Goal: Task Accomplishment & Management: Complete application form

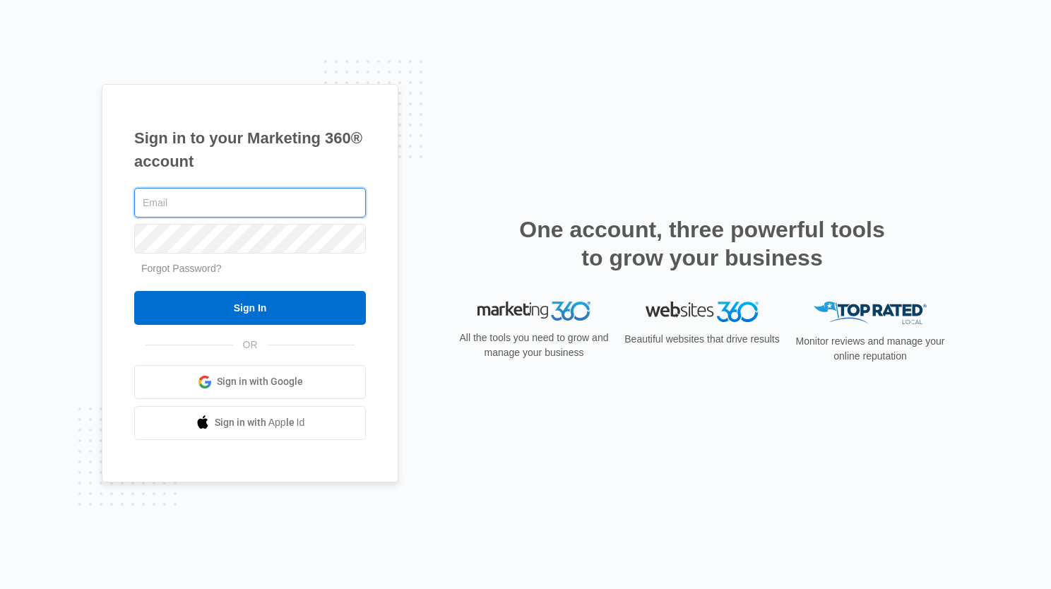
click at [203, 207] on input "text" at bounding box center [250, 203] width 232 height 30
type input "[EMAIL_ADDRESS][DOMAIN_NAME]"
click at [345, 306] on input "Sign In" at bounding box center [250, 308] width 232 height 34
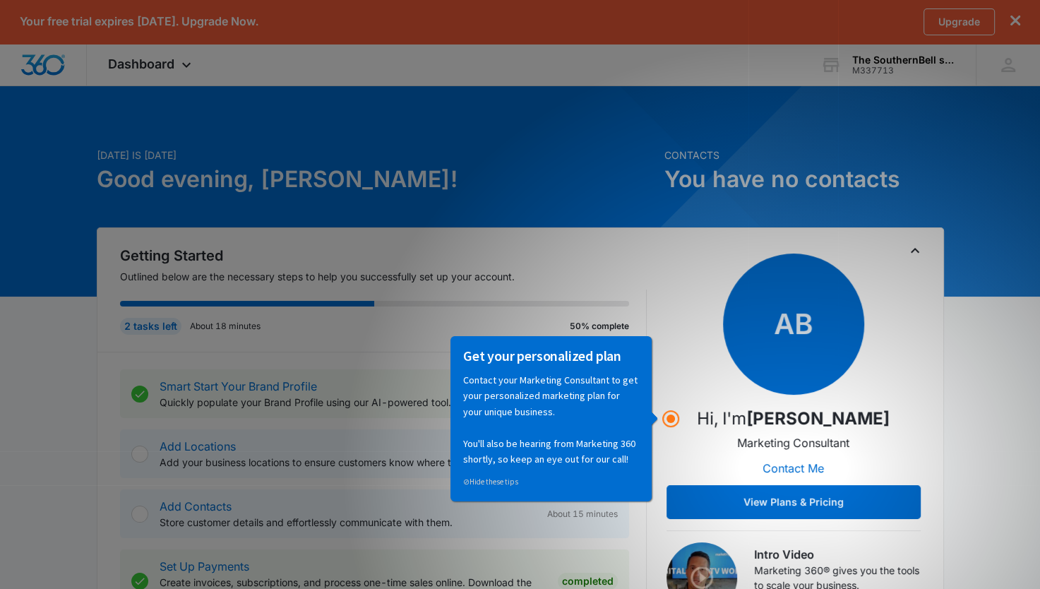
click at [548, 264] on h2 "Getting Started" at bounding box center [383, 255] width 527 height 21
click at [649, 416] on div "Get your personalized plan Contact your Marketing Consultant to get your person…" at bounding box center [550, 417] width 201 height 165
click at [675, 422] on circle "Hotspot (open by clicking or pressing space/enter)" at bounding box center [670, 418] width 8 height 8
click at [673, 416] on circle "Hotspot (open by clicking or pressing space/enter)" at bounding box center [671, 419] width 16 height 16
click at [656, 328] on div "Getting Started Outlined below are the necessary steps to help you successfully…" at bounding box center [520, 437] width 801 height 385
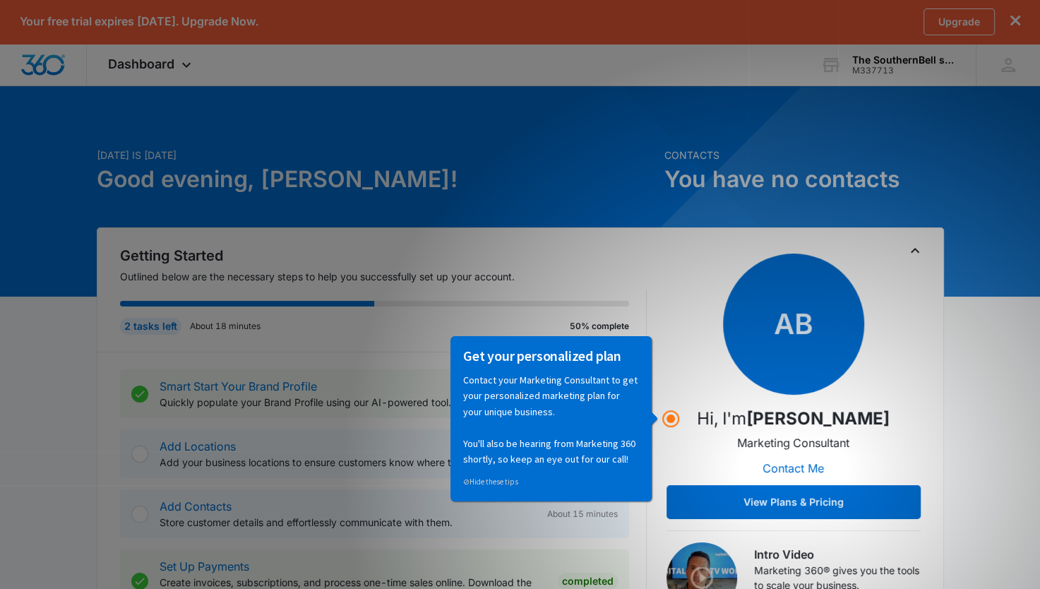
click at [935, 270] on div "Getting Started Outlined below are the necessary steps to help you successfully…" at bounding box center [520, 435] width 847 height 417
click at [916, 250] on icon "Toggle Collapse" at bounding box center [915, 250] width 17 height 17
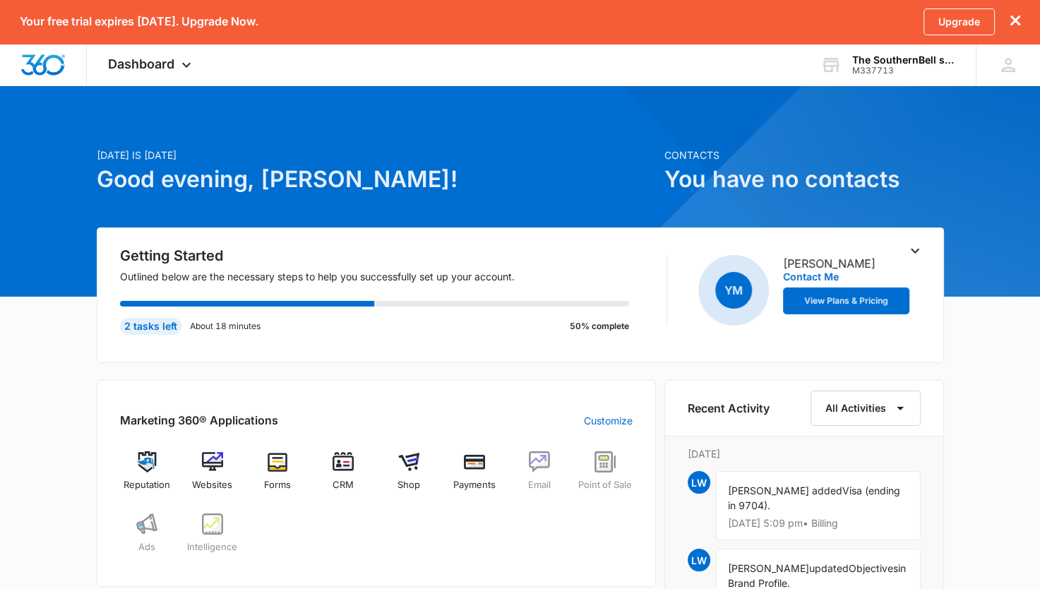
click at [911, 251] on icon "Toggle Collapse" at bounding box center [915, 250] width 17 height 17
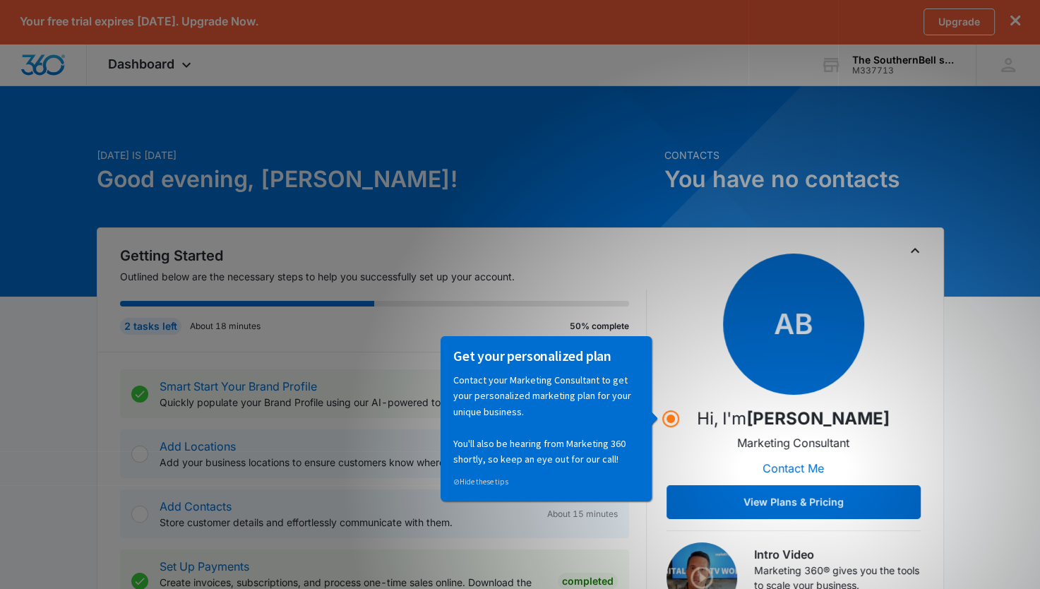
click at [919, 247] on icon "Toggle Collapse" at bounding box center [915, 250] width 17 height 17
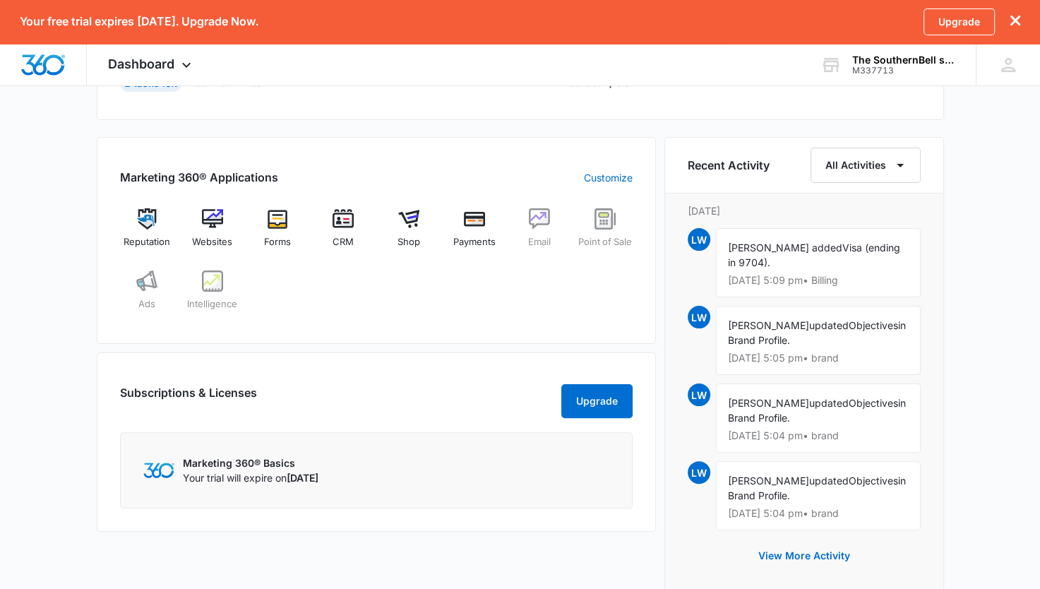
scroll to position [353, 0]
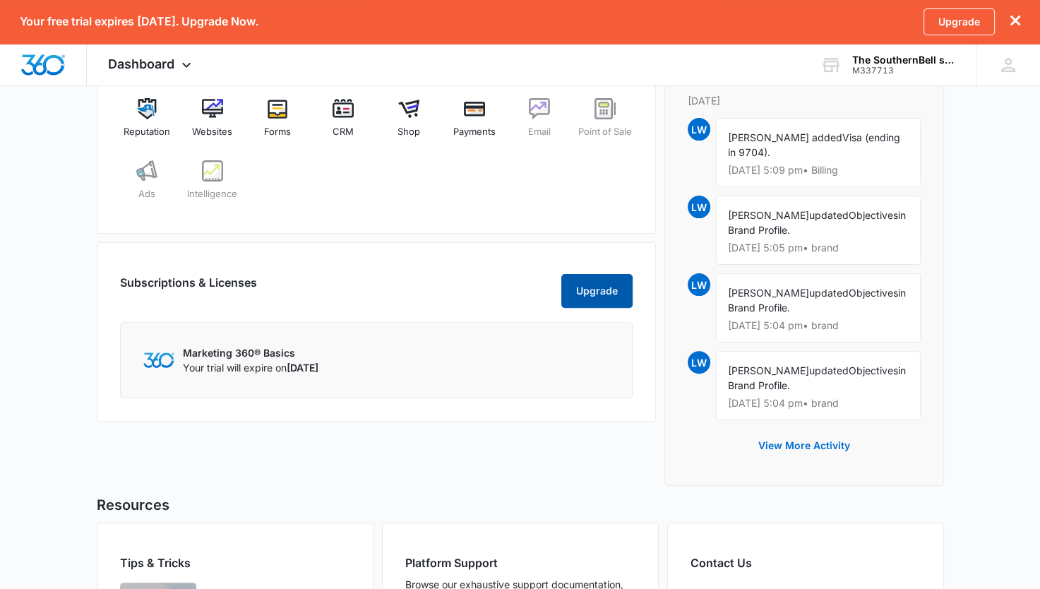
click at [599, 304] on button "Upgrade" at bounding box center [596, 291] width 71 height 34
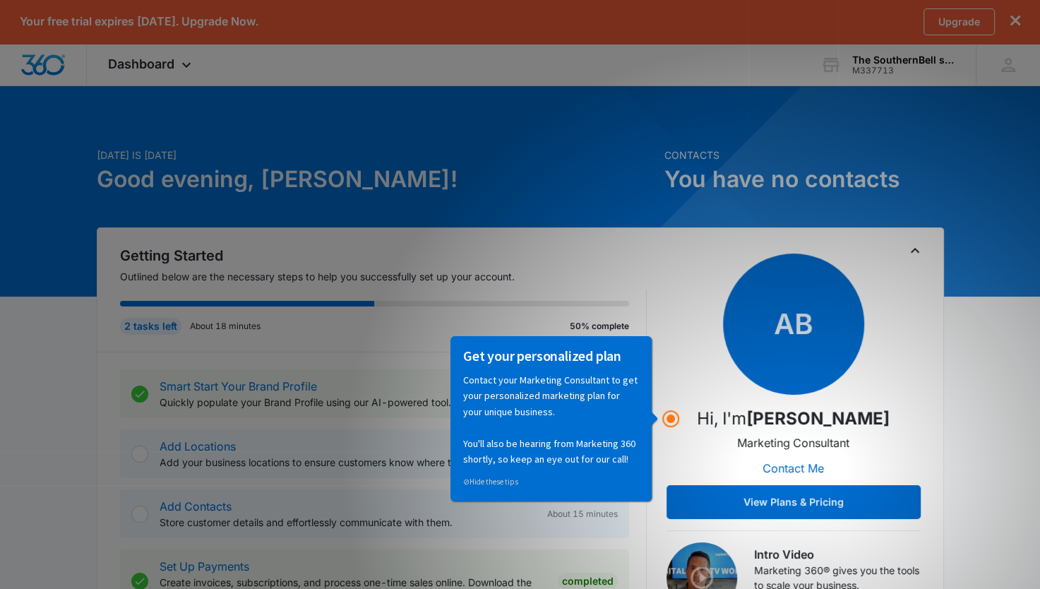
click at [912, 241] on div "Getting Started Outlined below are the necessary steps to help you successfully…" at bounding box center [520, 435] width 847 height 417
click at [914, 247] on icon "Toggle Collapse" at bounding box center [915, 250] width 17 height 17
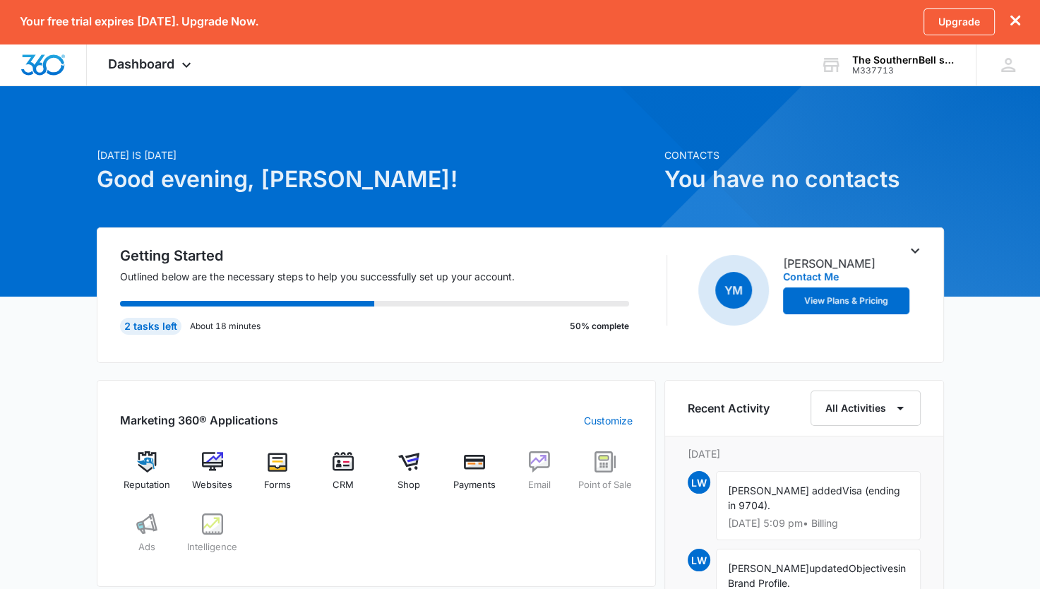
click at [131, 67] on span "Dashboard" at bounding box center [141, 63] width 66 height 15
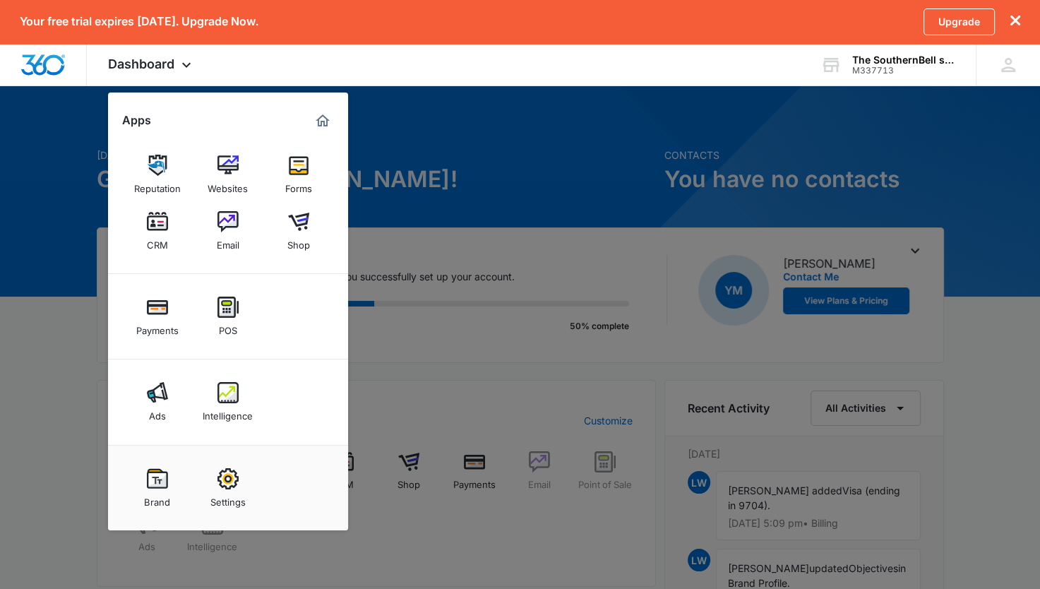
click at [43, 71] on img "Dashboard" at bounding box center [42, 64] width 45 height 21
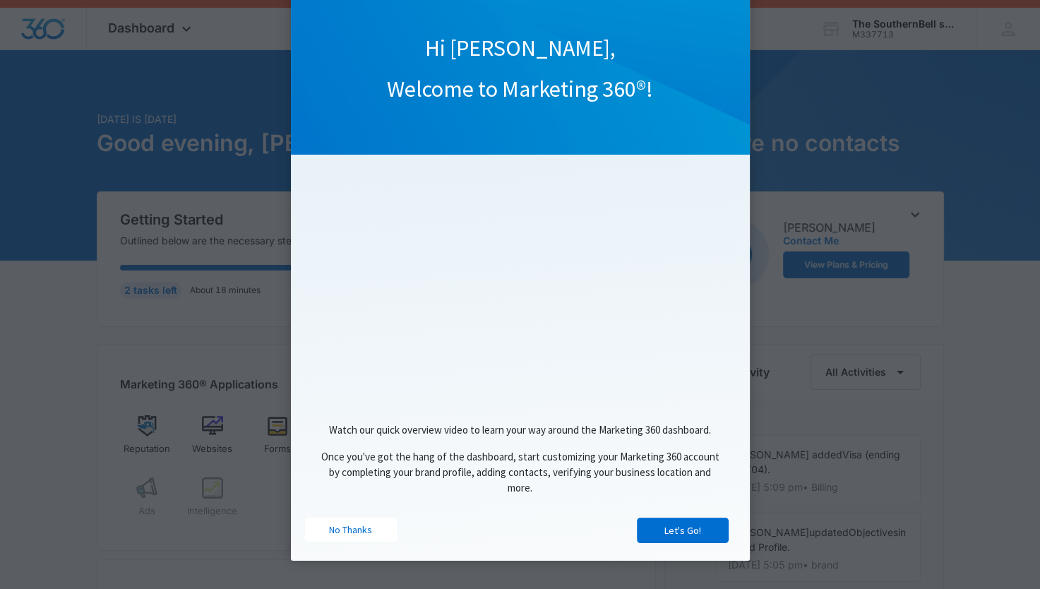
scroll to position [71, 0]
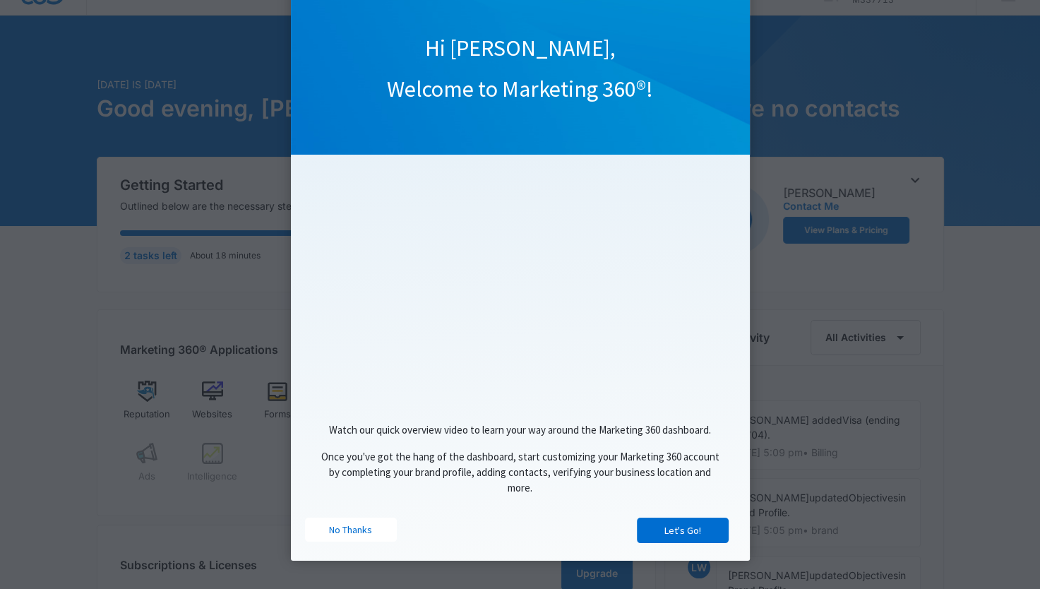
click at [767, 55] on appcues "Hi Lindsey, Welcome to Marketing 360®! Watch our quick overview video to learn …" at bounding box center [520, 294] width 1040 height 589
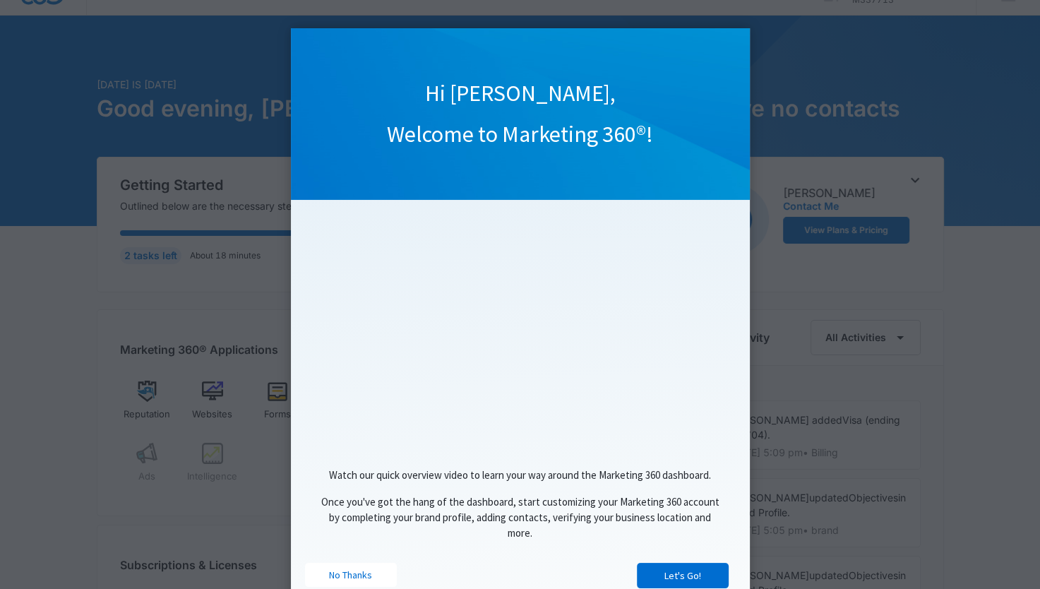
scroll to position [49, 0]
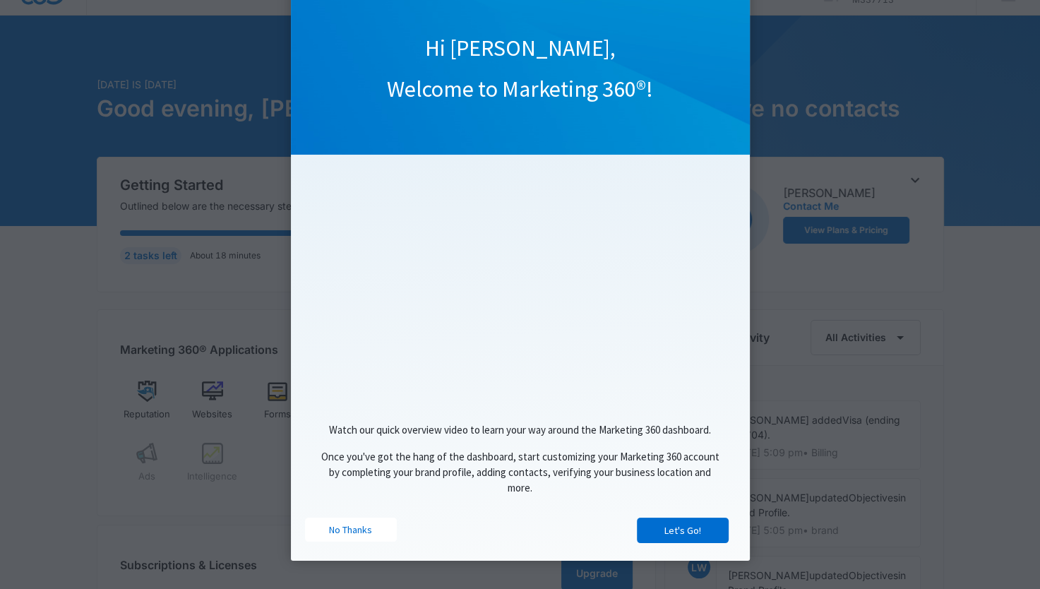
click at [170, 83] on appcues "Hi Lindsey, Welcome to Marketing 360®! Watch our quick overview video to learn …" at bounding box center [520, 294] width 1040 height 589
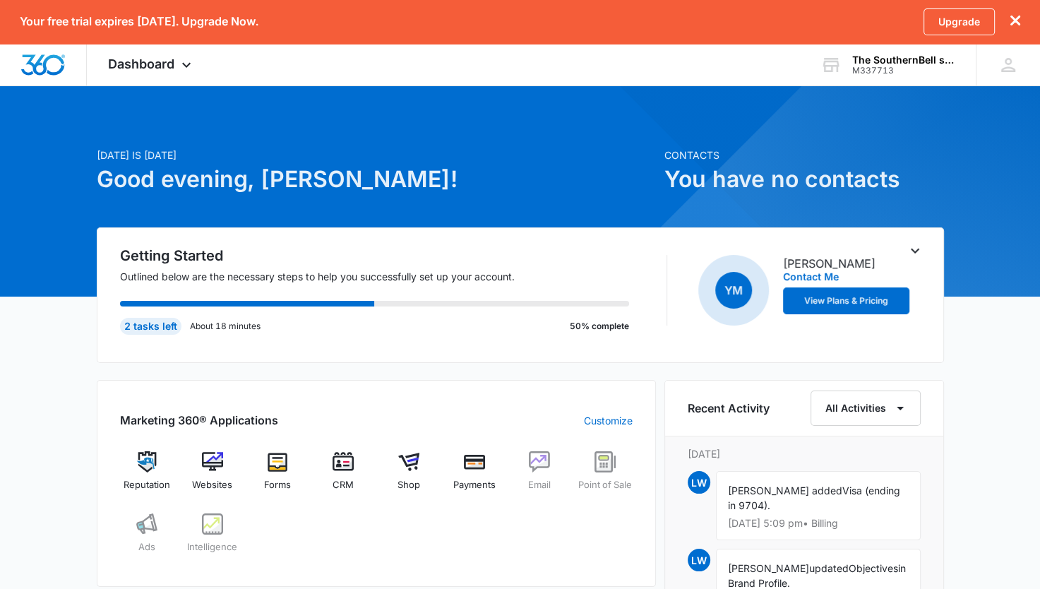
click at [189, 72] on icon at bounding box center [186, 64] width 17 height 17
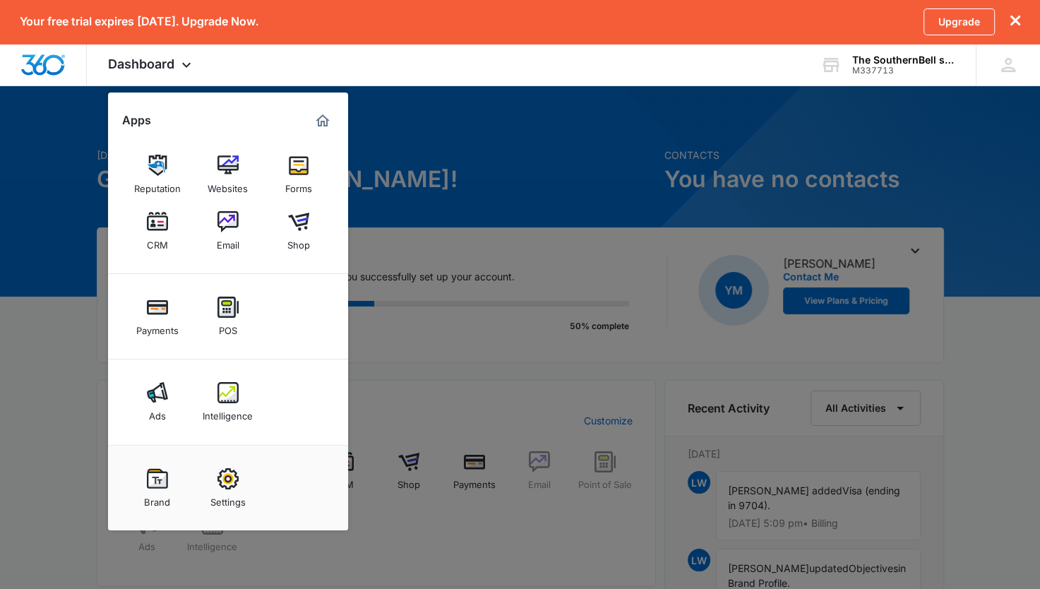
click at [164, 168] on img at bounding box center [157, 165] width 21 height 21
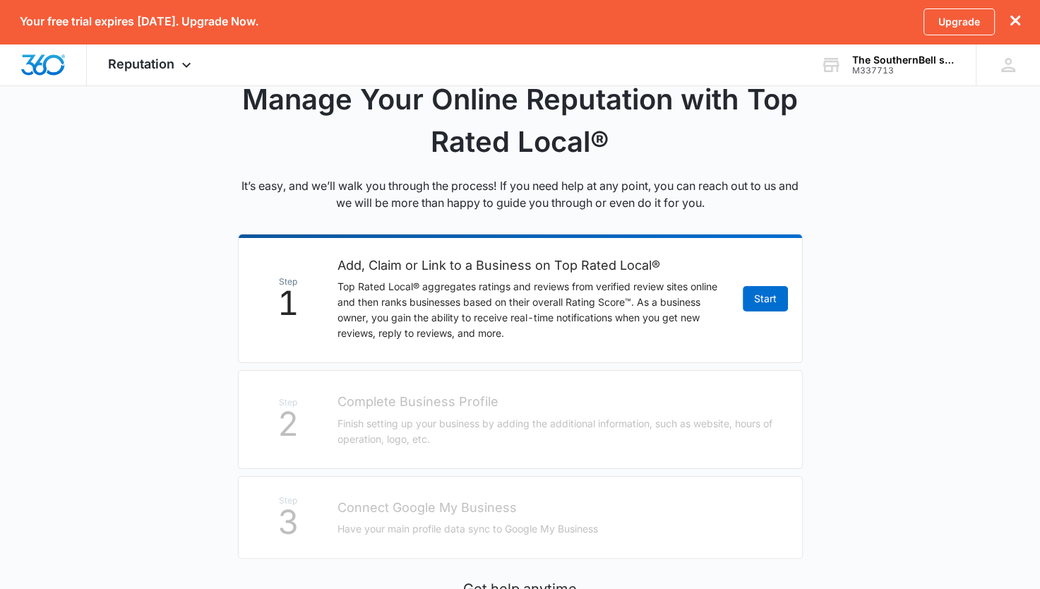
scroll to position [141, 0]
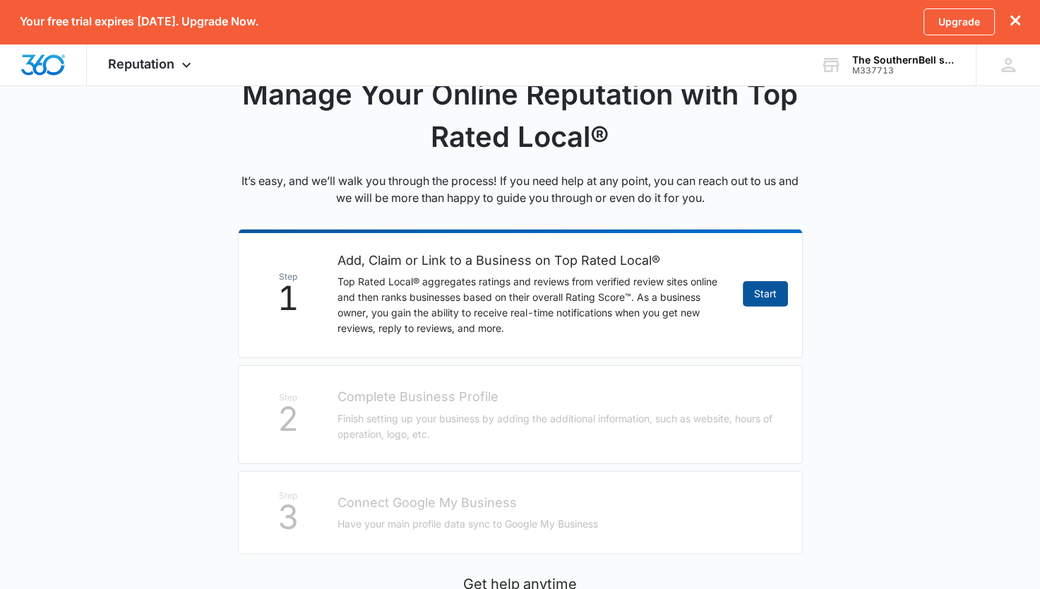
click at [765, 291] on link "Start" at bounding box center [765, 293] width 45 height 25
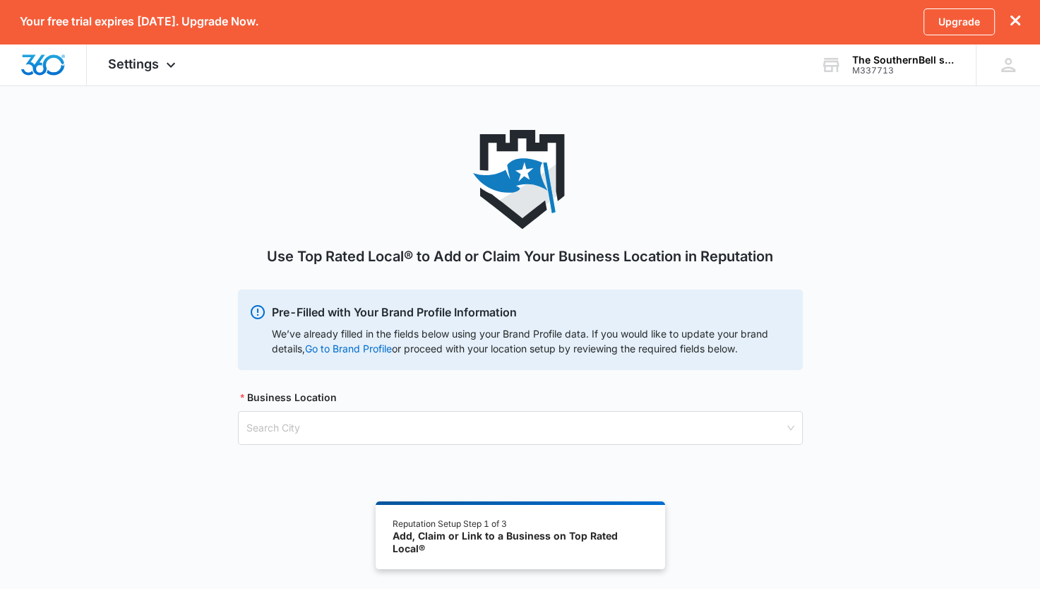
click at [266, 433] on input "search" at bounding box center [515, 428] width 538 height 32
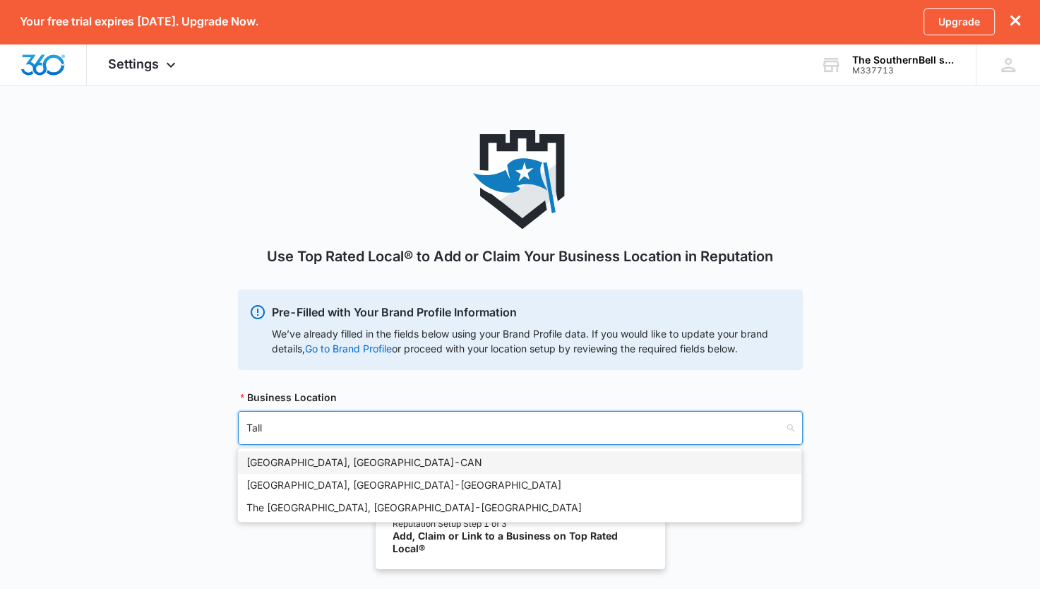
type input "Talla"
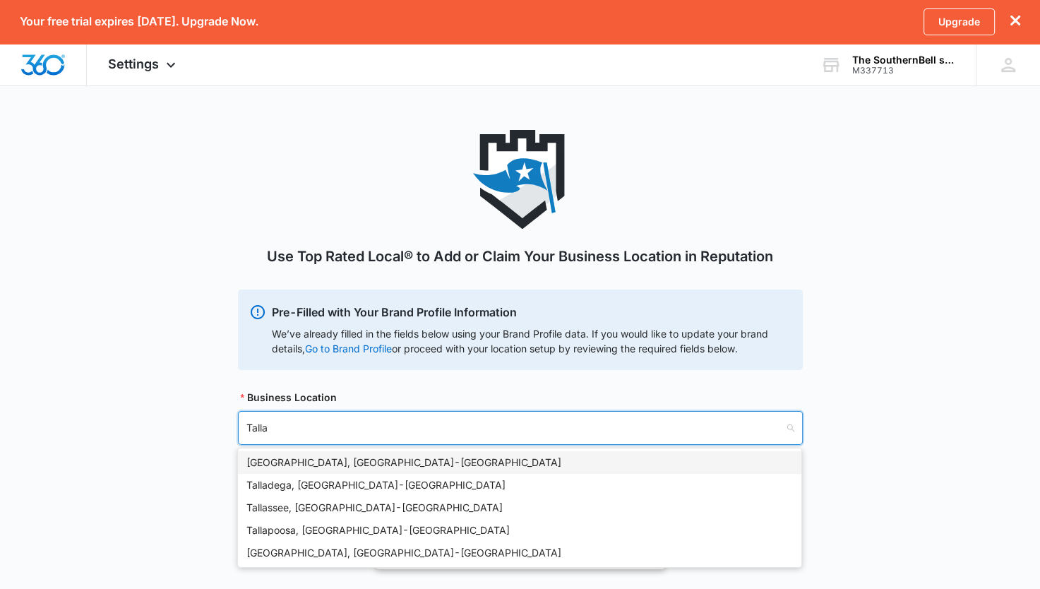
click at [304, 460] on div "Tallahassee, FL - USA" at bounding box center [519, 463] width 546 height 16
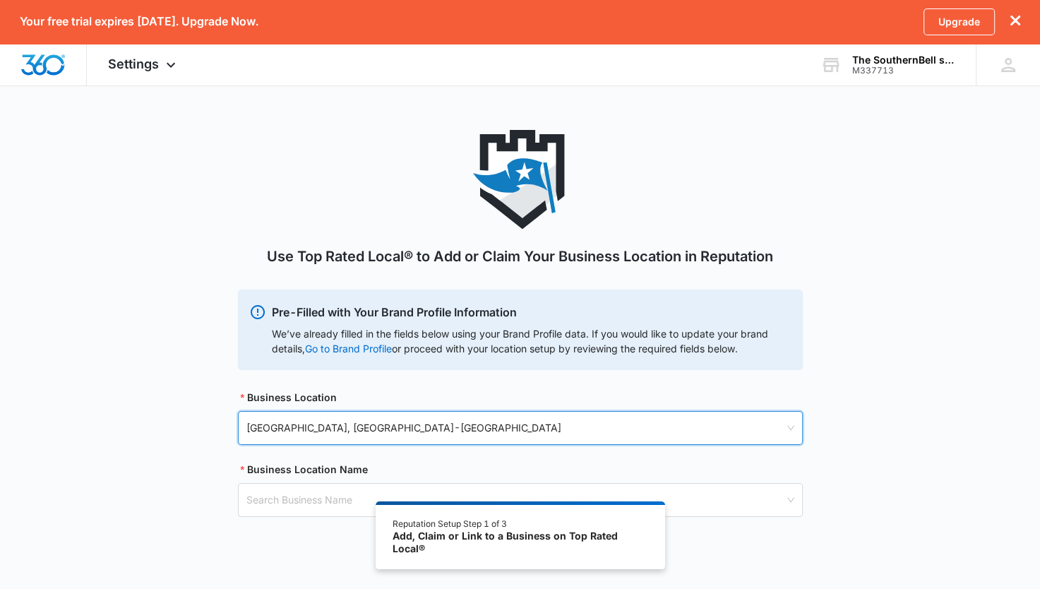
click at [271, 497] on input "search" at bounding box center [515, 500] width 538 height 32
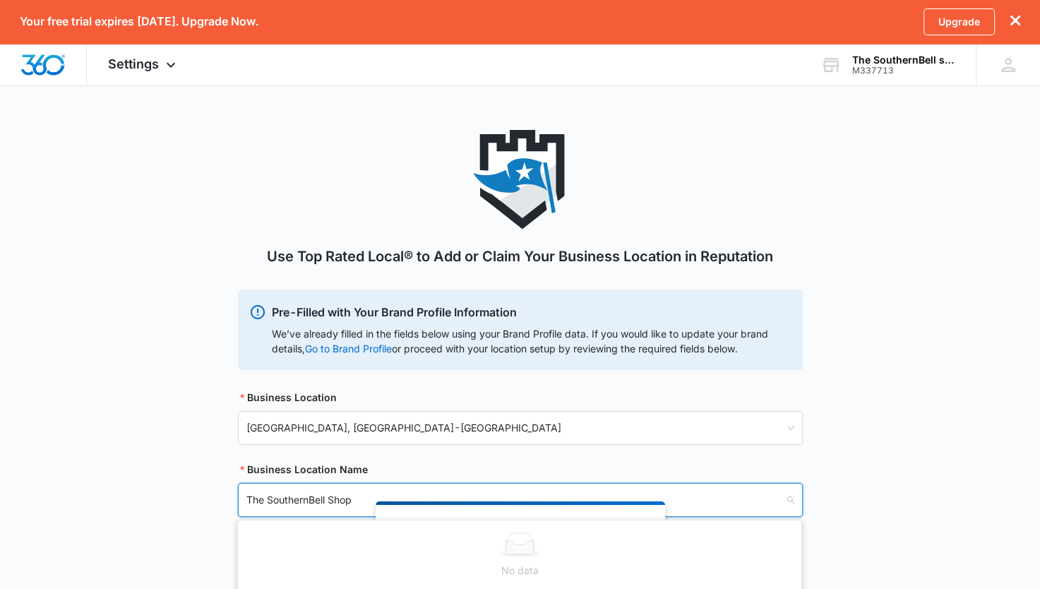
type input "The SouthernBell Shop"
click at [859, 390] on div "Use Top Rated Local® to Add or Claim Your Business Location in Reputation Pre-F…" at bounding box center [520, 340] width 1040 height 421
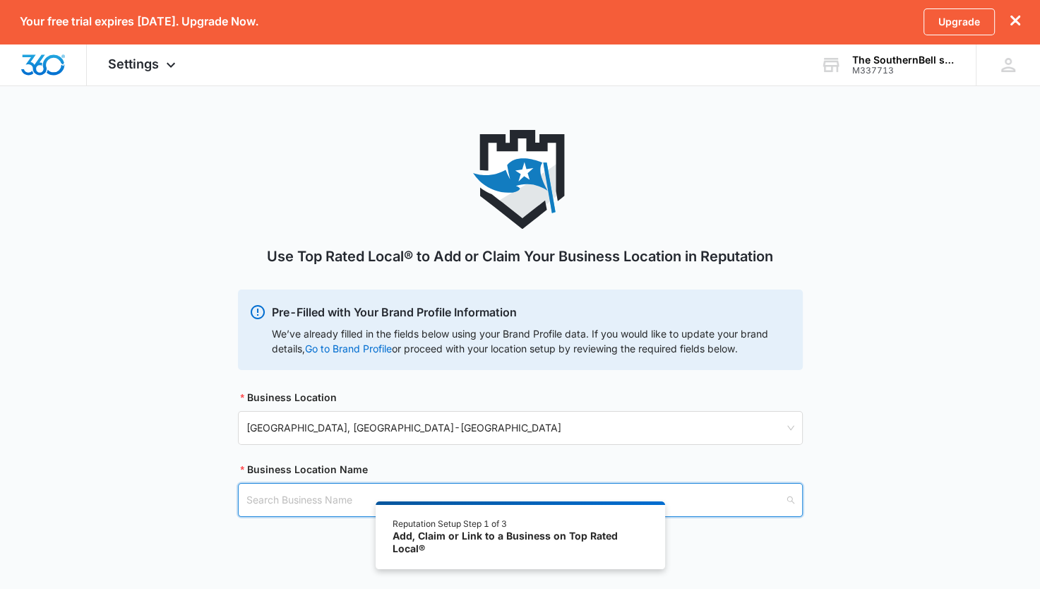
click at [272, 502] on input "search" at bounding box center [515, 500] width 538 height 32
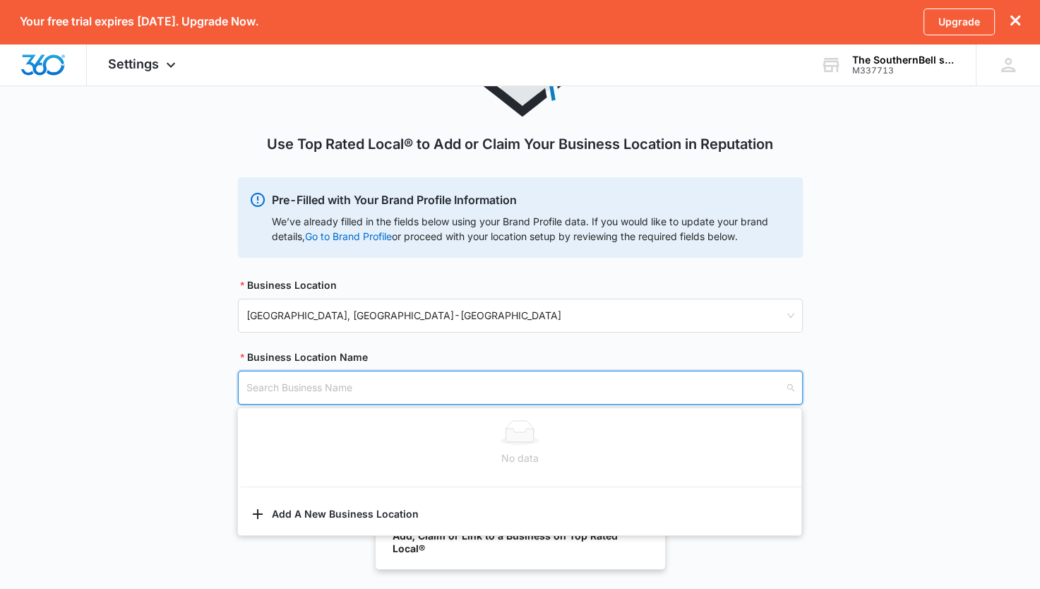
scroll to position [120, 0]
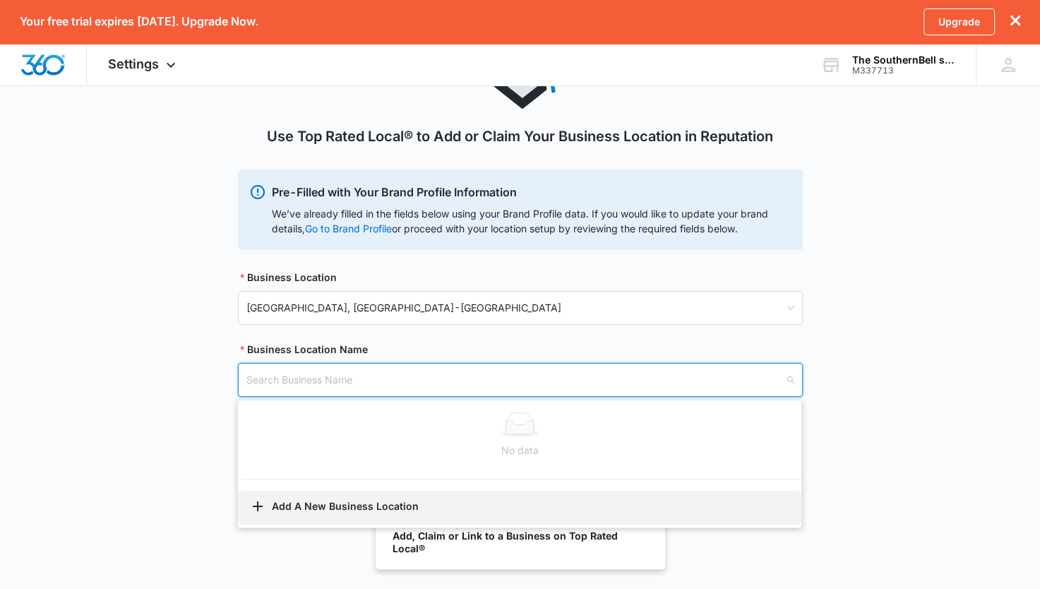
click at [294, 500] on button "Add A New Business Location" at bounding box center [519, 508] width 563 height 34
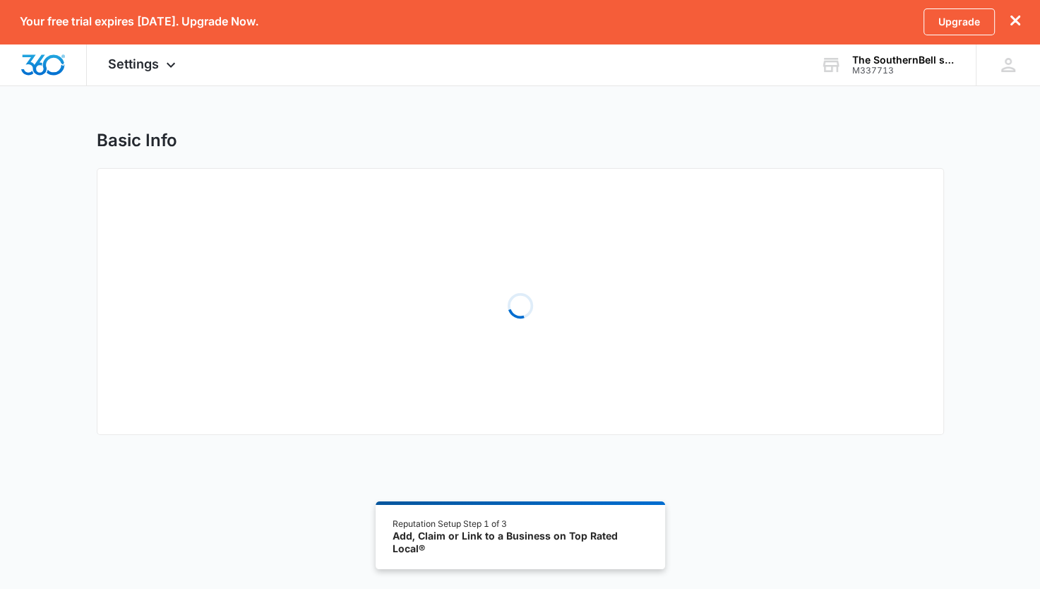
select select "Florida"
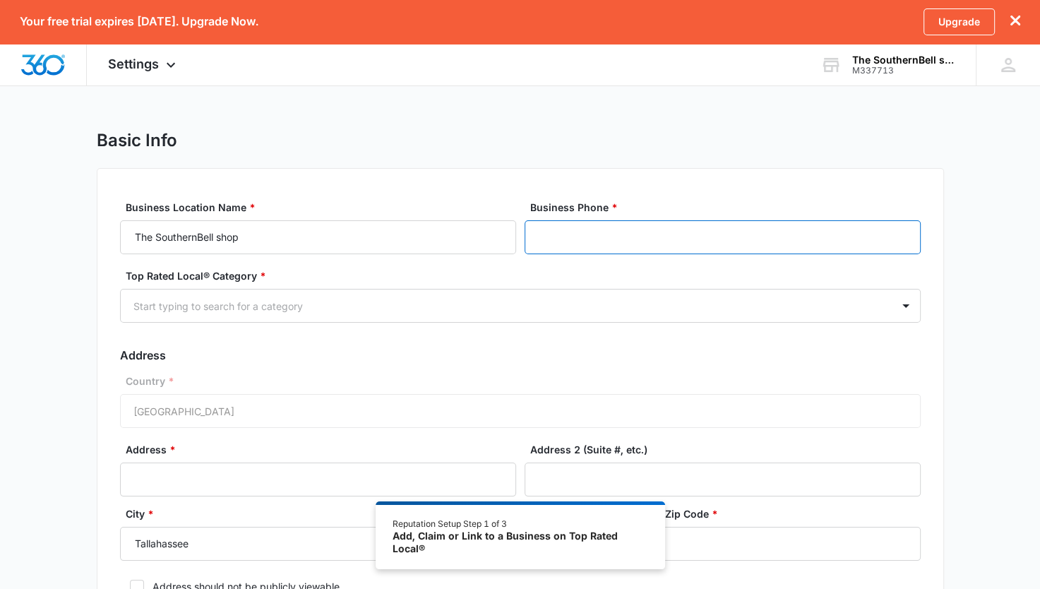
drag, startPoint x: 565, startPoint y: 236, endPoint x: 180, endPoint y: 459, distance: 444.8
click at [563, 241] on input "Business Phone *" at bounding box center [723, 237] width 396 height 34
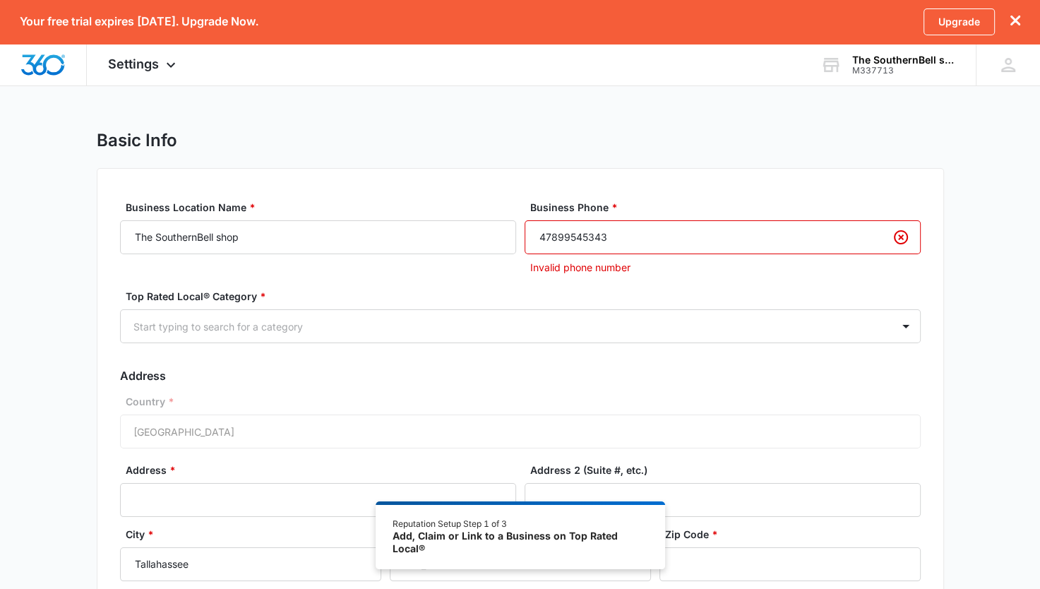
drag, startPoint x: 569, startPoint y: 235, endPoint x: 673, endPoint y: 277, distance: 112.1
click at [568, 235] on input "47899545343" at bounding box center [723, 237] width 396 height 34
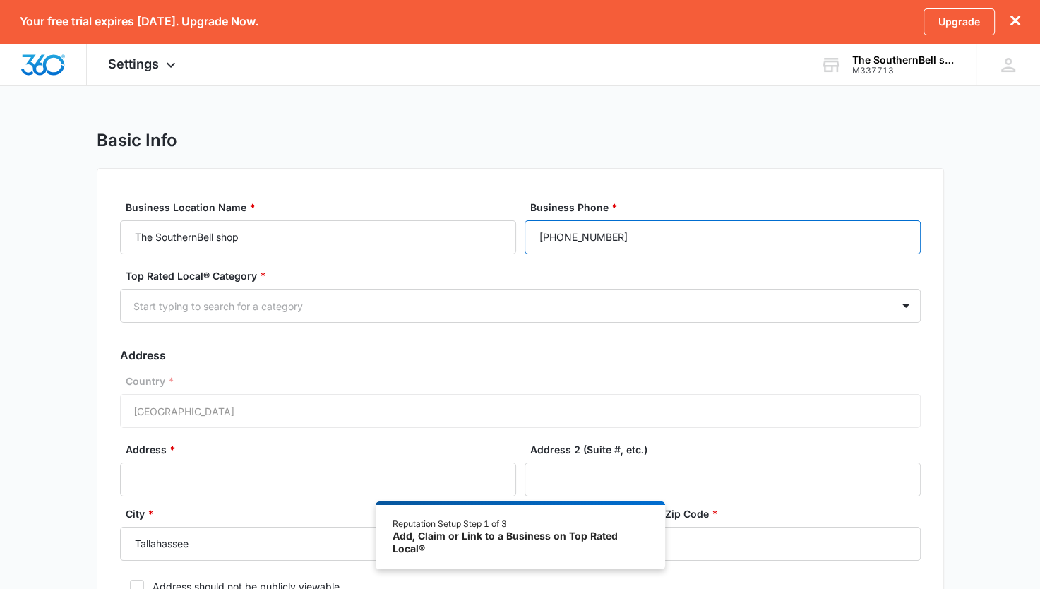
type input "(478) 954-5343"
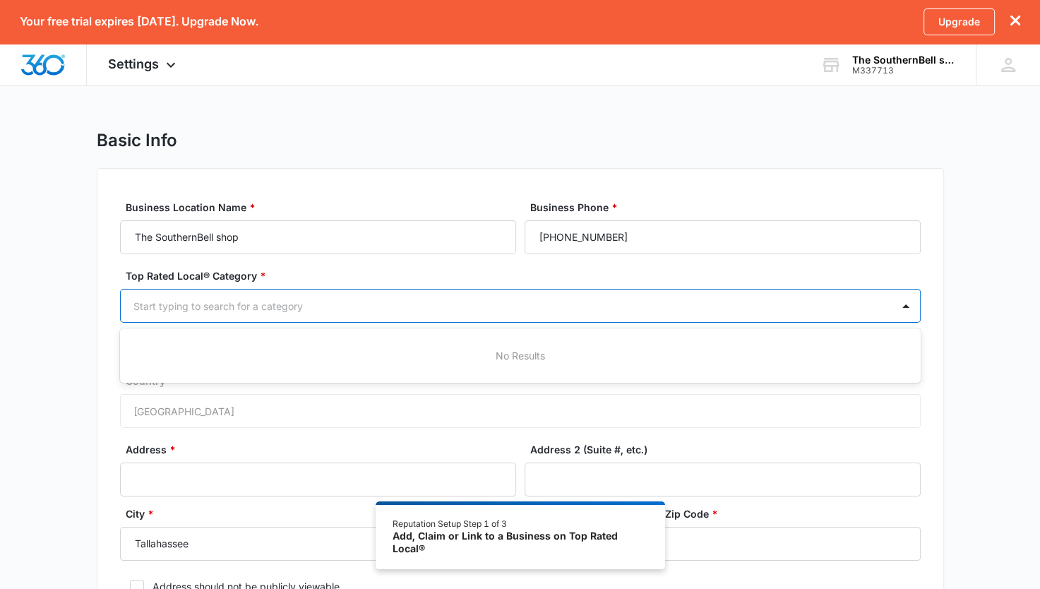
click at [402, 308] on div at bounding box center [503, 306] width 740 height 18
type input "C"
type input "retail"
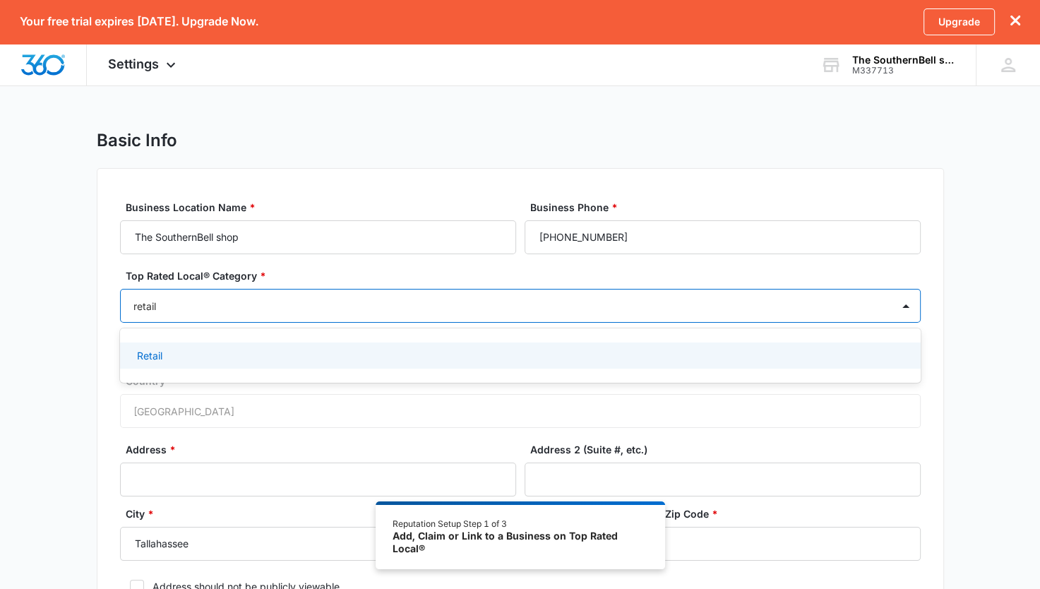
drag, startPoint x: 403, startPoint y: 354, endPoint x: 397, endPoint y: 360, distance: 8.5
click at [403, 354] on div "Retail" at bounding box center [519, 355] width 764 height 15
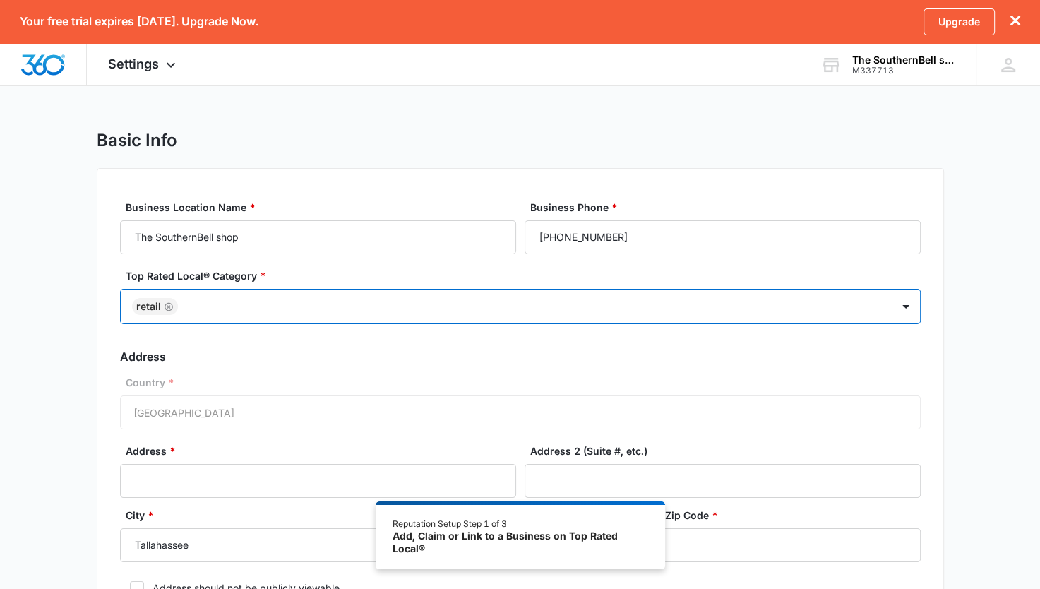
click at [480, 309] on div at bounding box center [527, 307] width 691 height 18
type input "c"
click at [1005, 163] on div "Basic Info Business Location Name * The SouthernBell shop Business Phone * (478…" at bounding box center [520, 407] width 1040 height 554
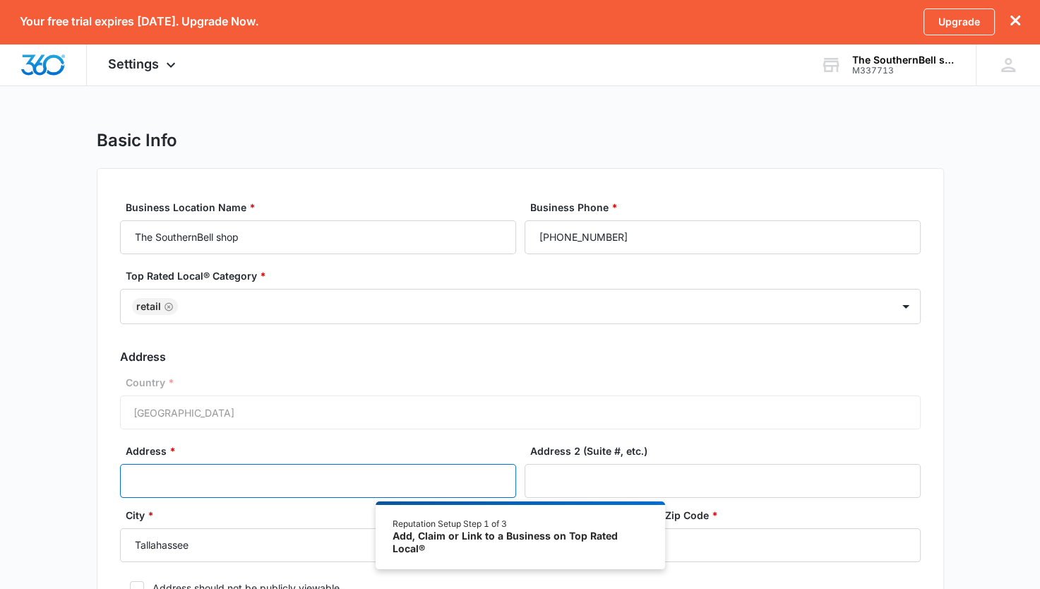
click at [192, 491] on input "Address *" at bounding box center [318, 481] width 396 height 34
type input "262 N Wood Duck Dr. Monticello, FL 32344"
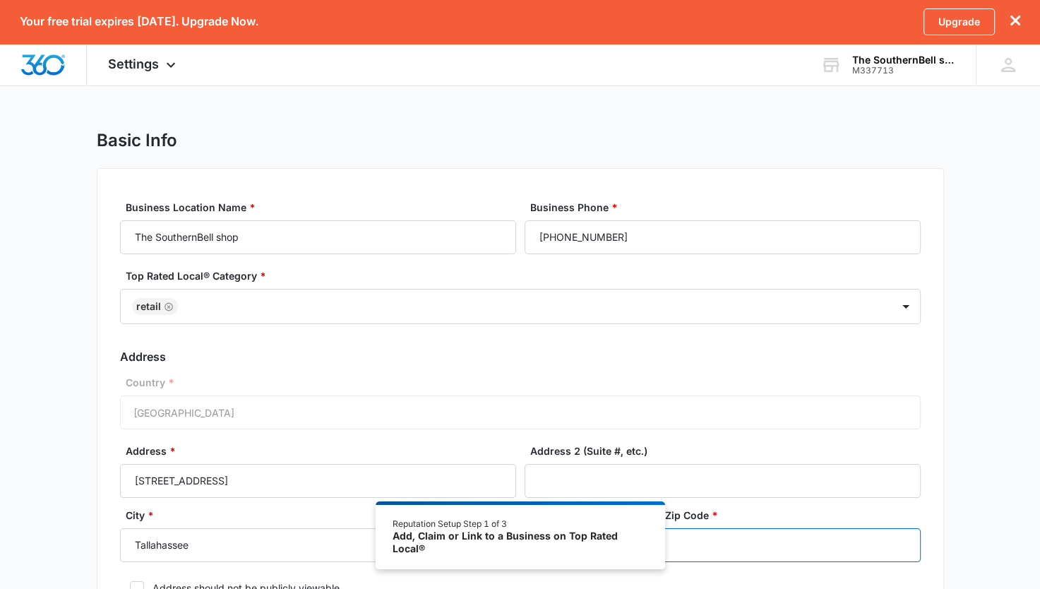
type input "32344-3536"
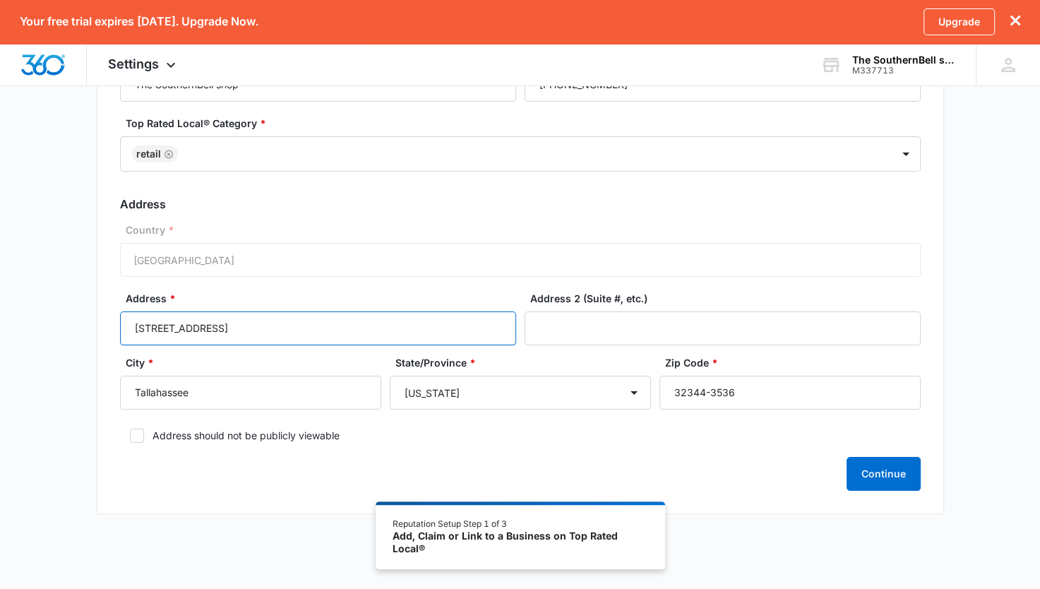
scroll to position [167, 0]
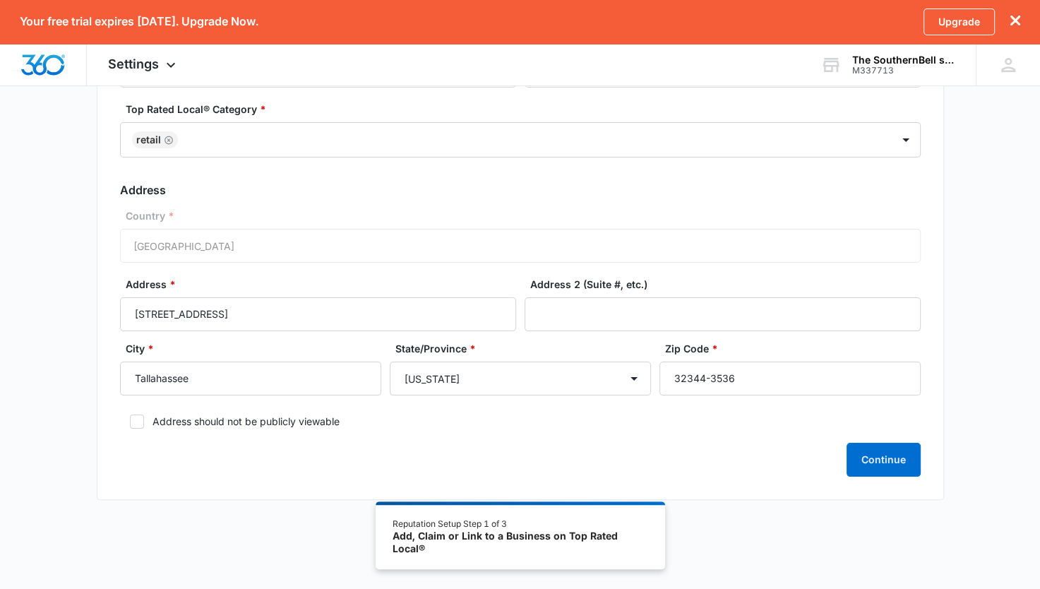
click at [137, 420] on icon at bounding box center [137, 421] width 8 height 6
click at [130, 420] on input "Address should not be publicly viewable" at bounding box center [125, 422] width 10 height 10
checkbox input "true"
click at [878, 472] on button "Continue" at bounding box center [884, 460] width 74 height 34
click at [901, 142] on div at bounding box center [906, 139] width 23 height 23
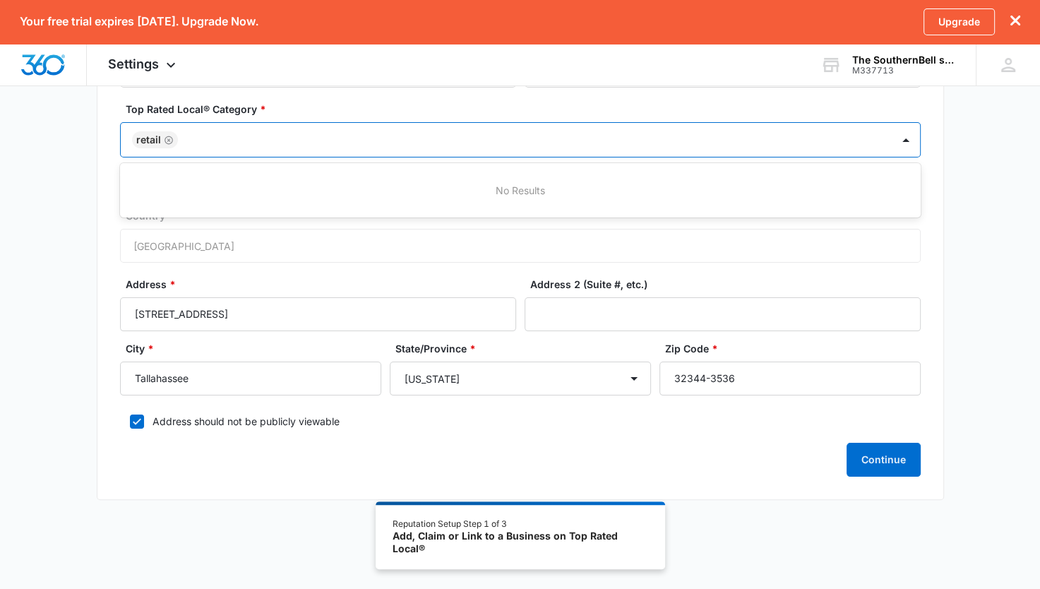
click at [900, 142] on div at bounding box center [906, 139] width 23 height 23
click at [937, 168] on div "Business Location Name * The SouthernBell shop Business Phone * (478) 954-5343 …" at bounding box center [520, 250] width 847 height 498
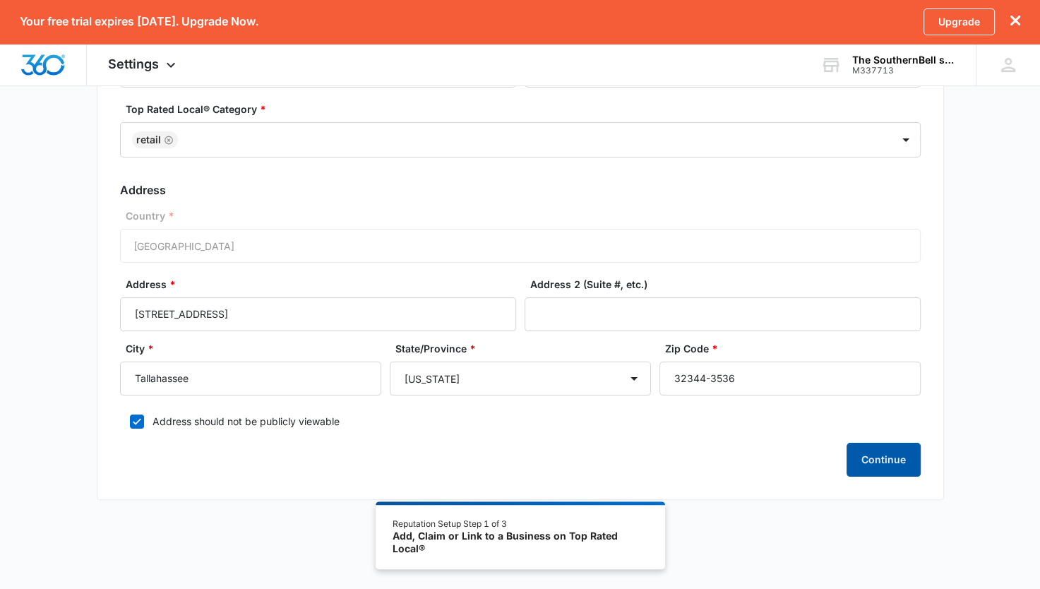
click at [873, 465] on button "Continue" at bounding box center [884, 460] width 74 height 34
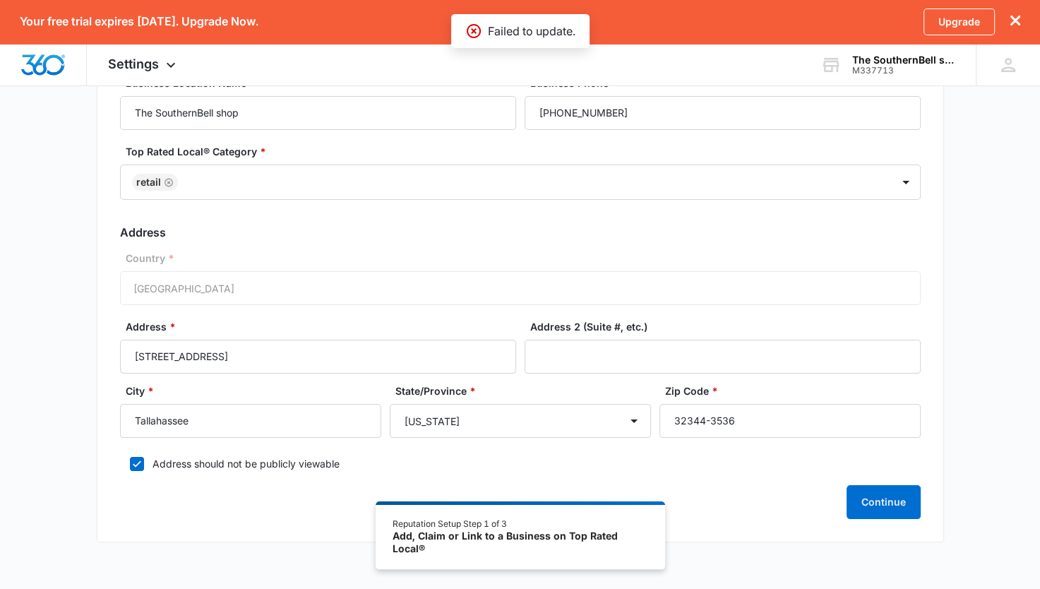
scroll to position [0, 0]
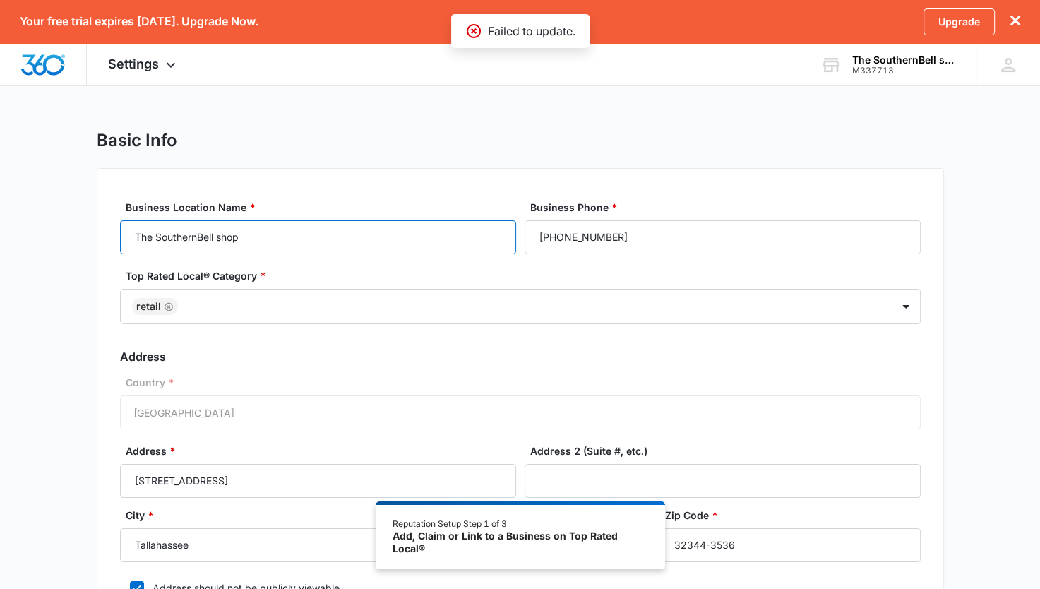
click at [366, 241] on input "The SouthernBell shop" at bounding box center [318, 237] width 396 height 34
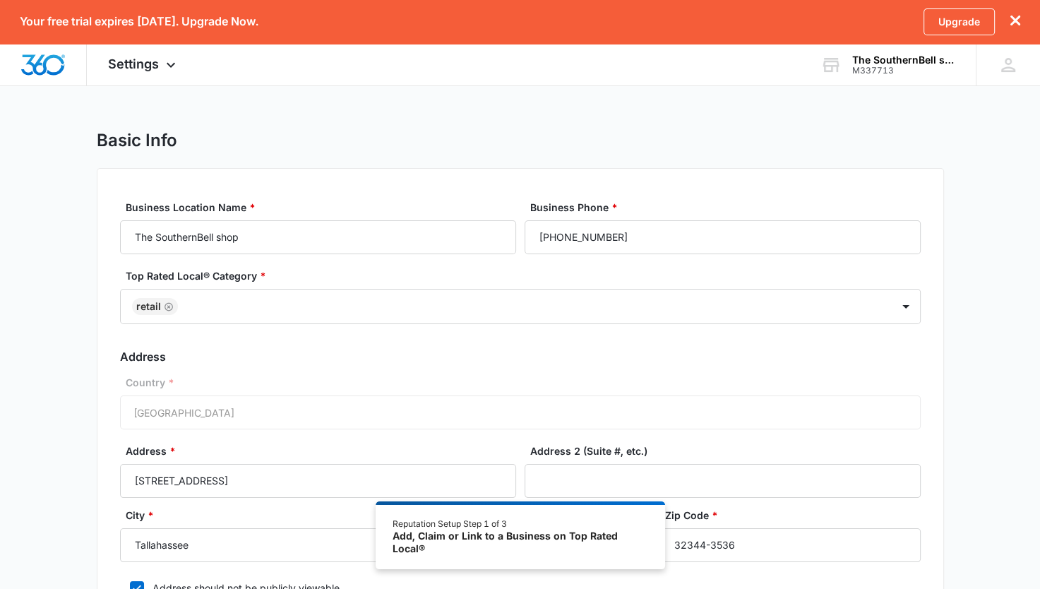
click at [370, 199] on div "Business Location Name * The SouthernBell shop Business Phone * (478) 954-5343 …" at bounding box center [520, 417] width 847 height 498
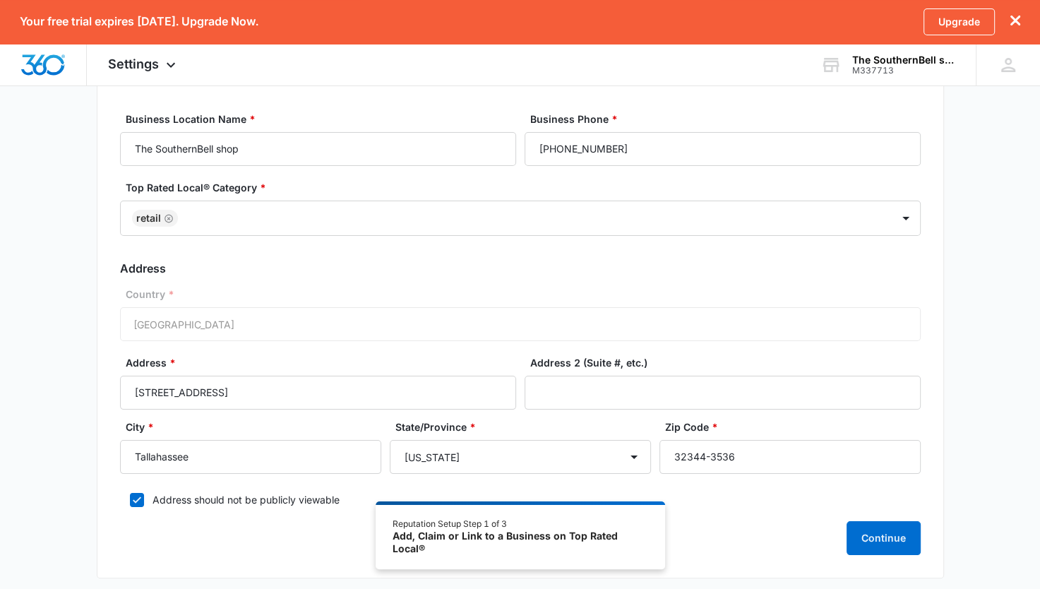
scroll to position [167, 0]
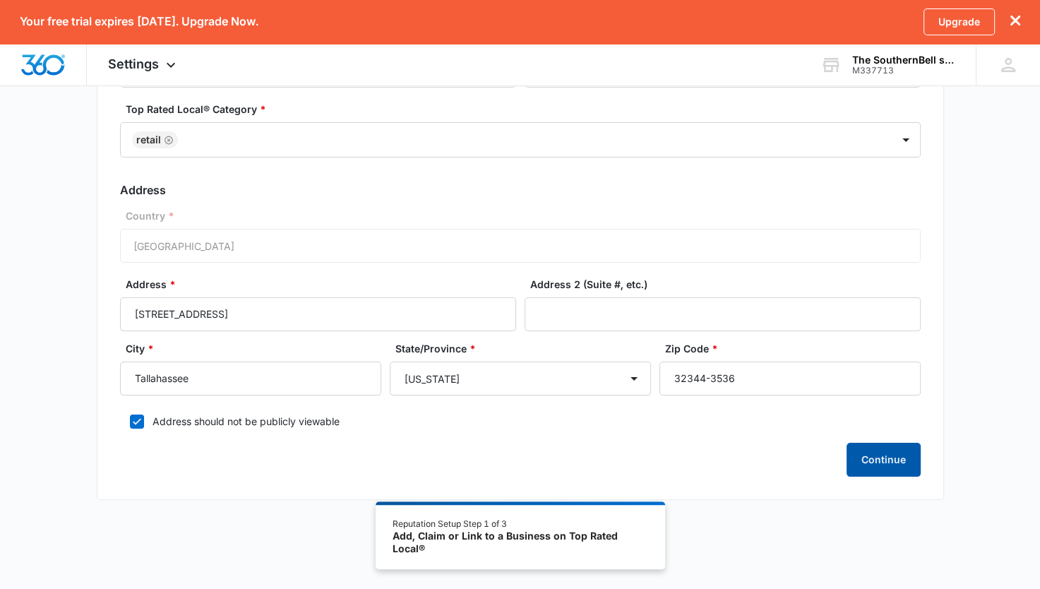
click at [876, 456] on button "Continue" at bounding box center [884, 460] width 74 height 34
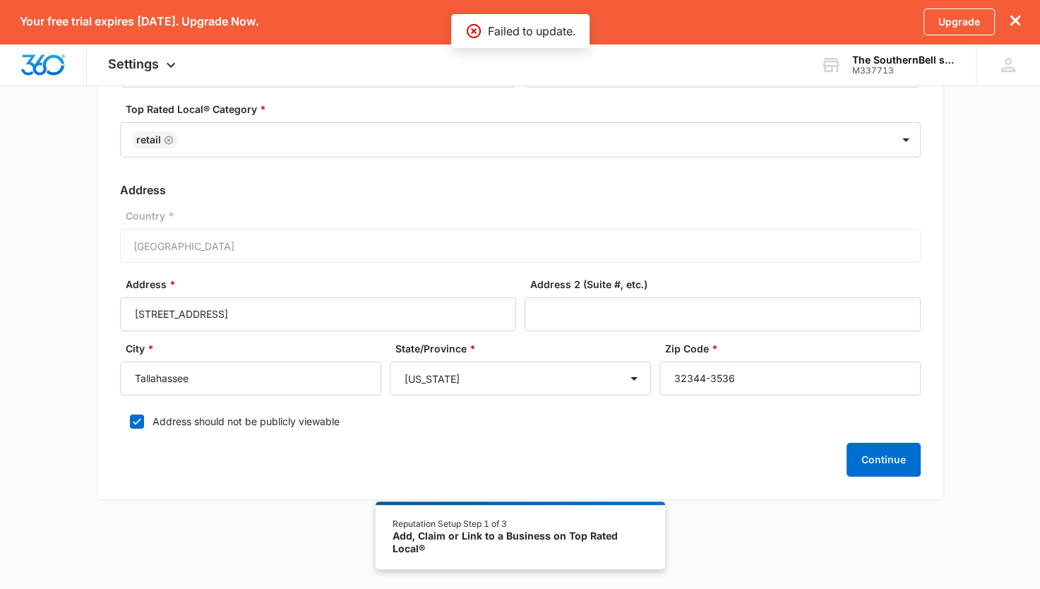
click at [472, 28] on icon at bounding box center [473, 31] width 17 height 17
click at [727, 112] on label "Top Rated Local® Category *" at bounding box center [526, 109] width 801 height 15
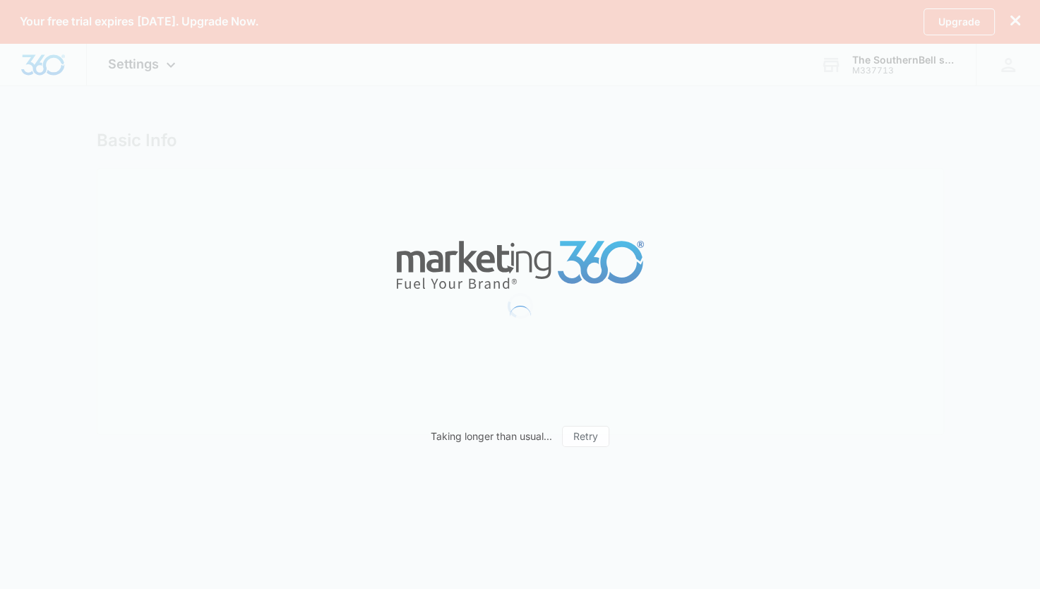
select select "[US_STATE]"
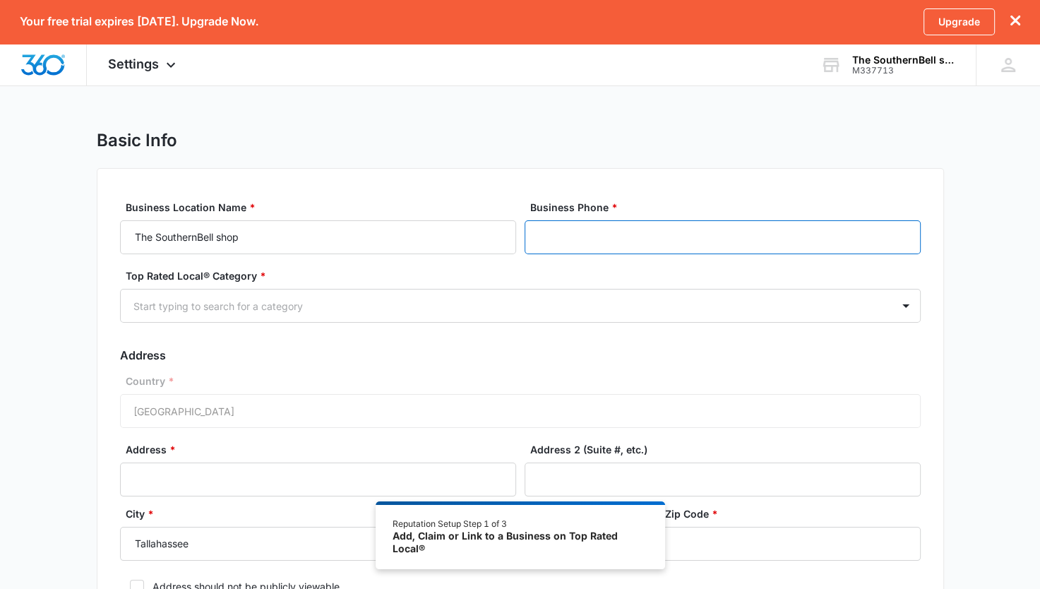
click at [596, 240] on input "Business Phone *" at bounding box center [723, 237] width 396 height 34
type input "[PHONE_NUMBER]"
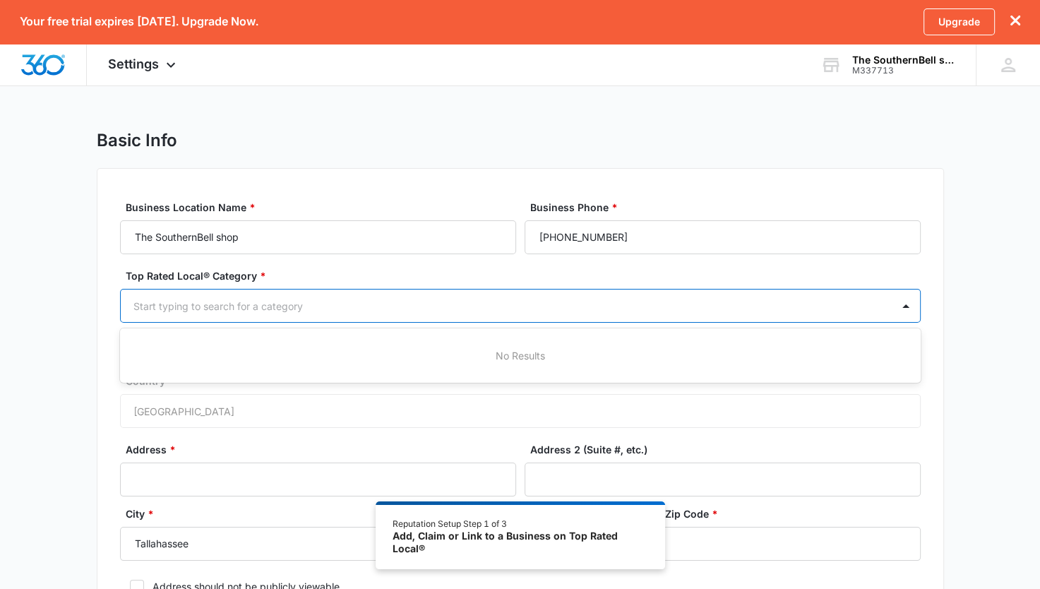
click at [439, 312] on div at bounding box center [503, 306] width 740 height 18
type input "retail"
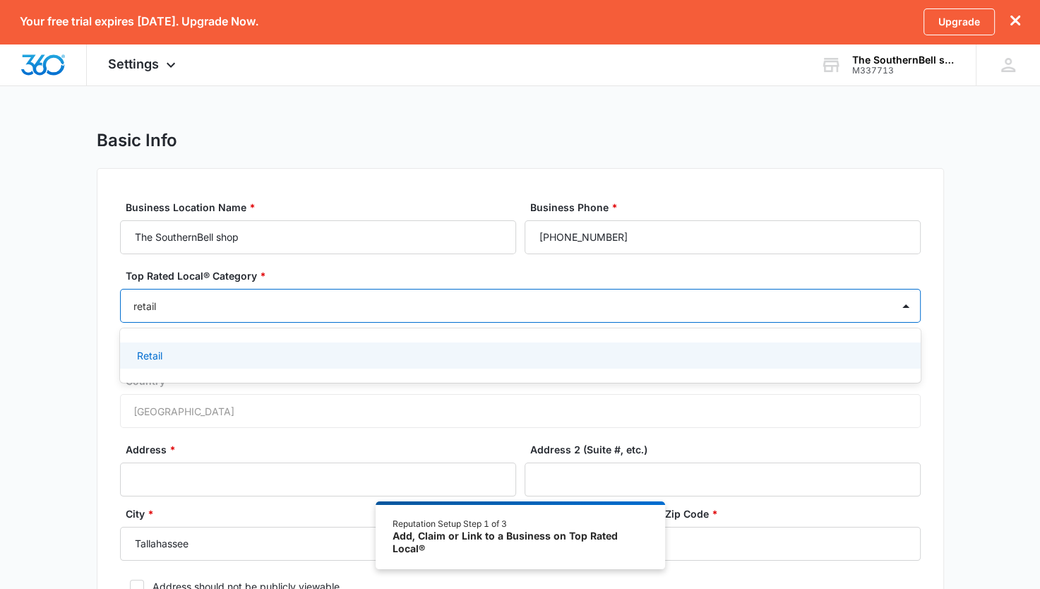
click at [414, 349] on div "Retail" at bounding box center [519, 355] width 764 height 15
click at [109, 345] on div "Business Location Name * The SouthernBell shop Business Phone * (478) 954-5343 …" at bounding box center [520, 417] width 847 height 498
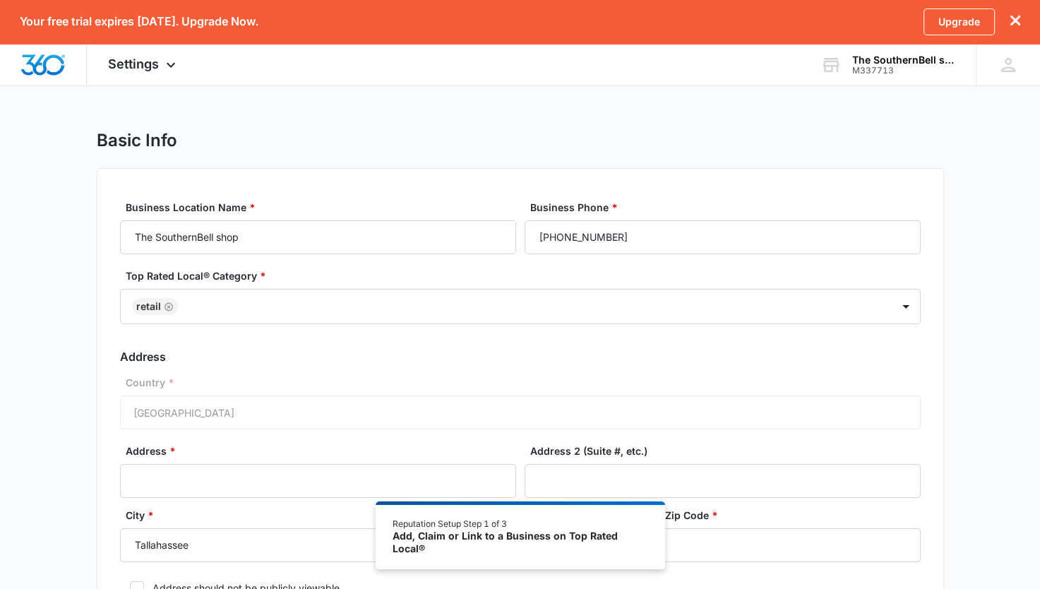
click at [213, 417] on div "Country * United States of America" at bounding box center [520, 402] width 801 height 54
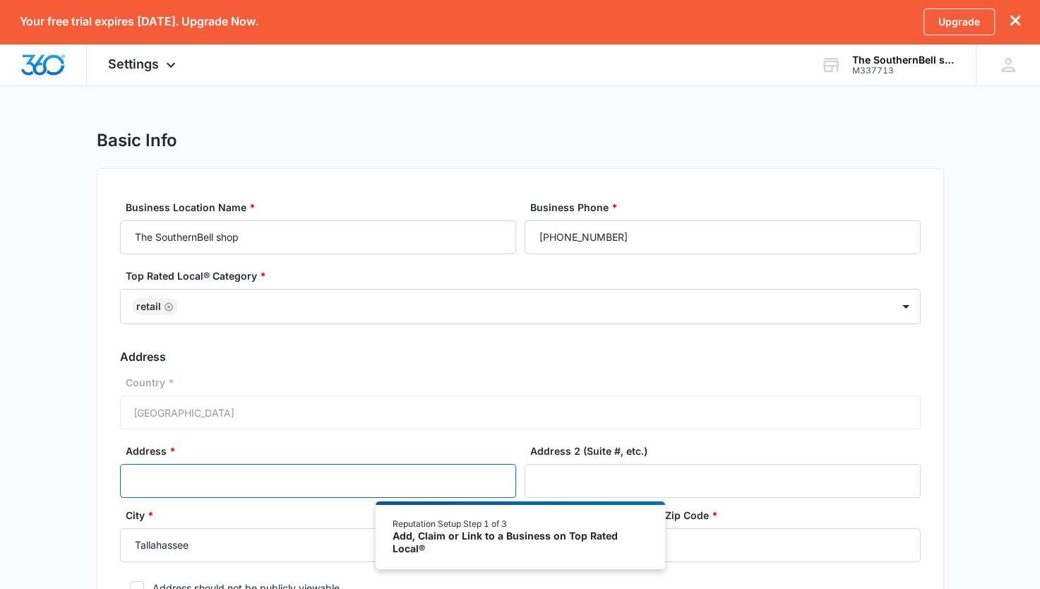
click at [186, 488] on input "Address *" at bounding box center [318, 481] width 396 height 34
drag, startPoint x: 367, startPoint y: 481, endPoint x: 240, endPoint y: 456, distance: 129.5
click at [240, 456] on div "Address * 262 N Wood Duck Dr. Monticello, FL 32344" at bounding box center [318, 470] width 396 height 54
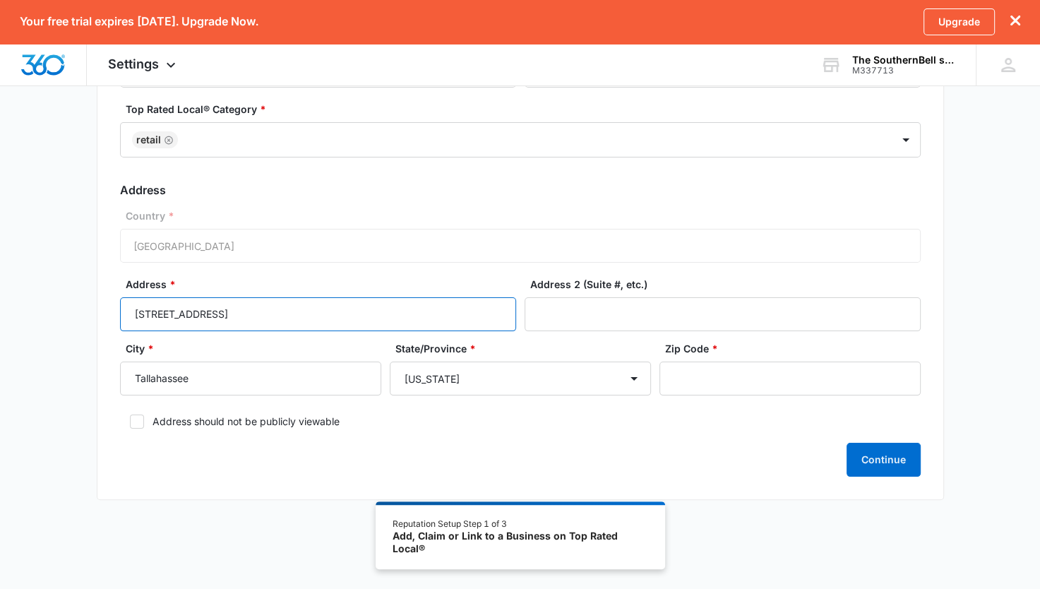
type input "262 N Wood Duck Dr."
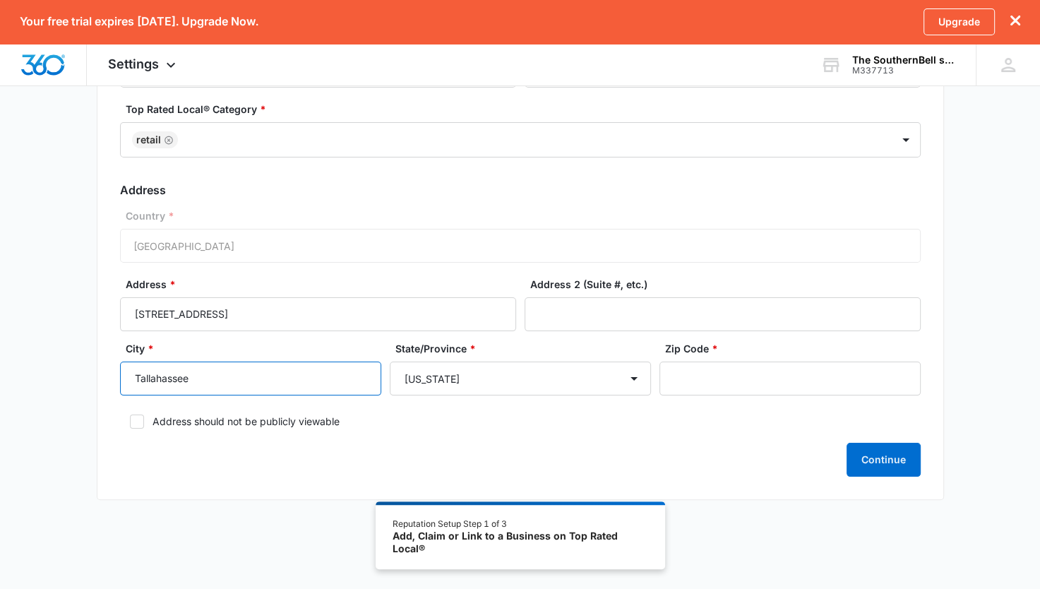
drag, startPoint x: 319, startPoint y: 378, endPoint x: 45, endPoint y: 378, distance: 273.9
click at [45, 382] on div "Basic Info Business Location Name * The SouthernBell shop Business Phone * (478…" at bounding box center [520, 240] width 1040 height 554
type input "Monticello"
type input "32344"
click at [421, 453] on div "Continue" at bounding box center [520, 460] width 801 height 34
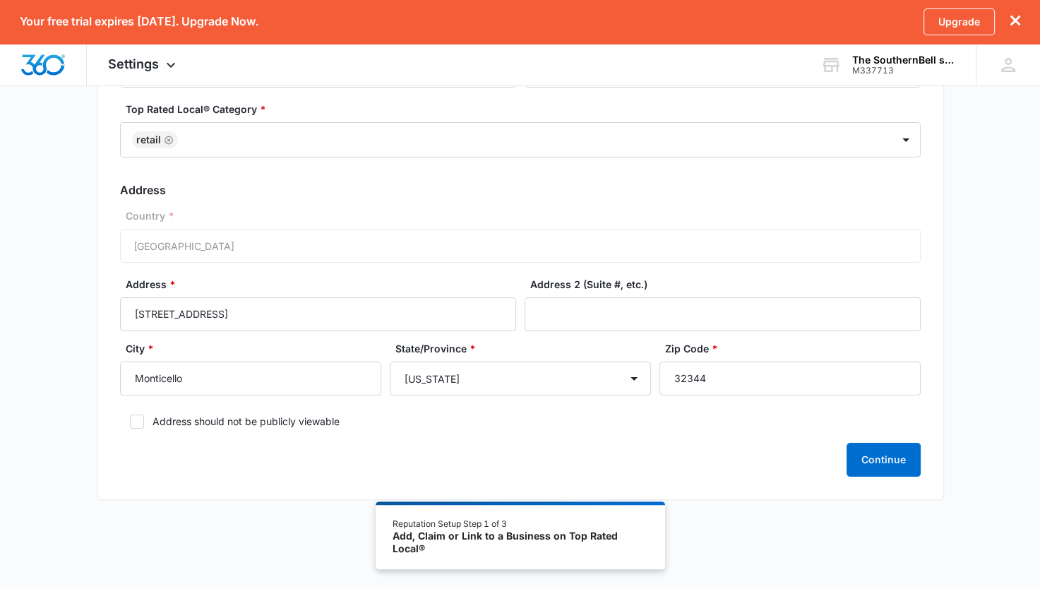
click at [138, 425] on icon at bounding box center [137, 421] width 13 height 13
click at [130, 425] on input "Address should not be publicly viewable" at bounding box center [125, 422] width 10 height 10
checkbox input "true"
click at [883, 471] on button "Continue" at bounding box center [884, 460] width 74 height 34
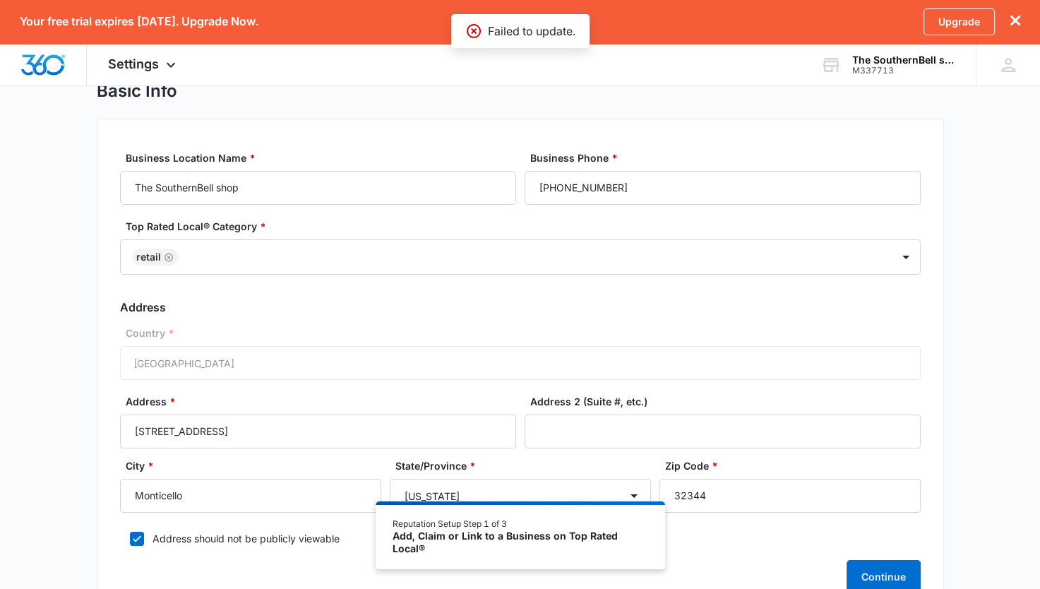
scroll to position [0, 0]
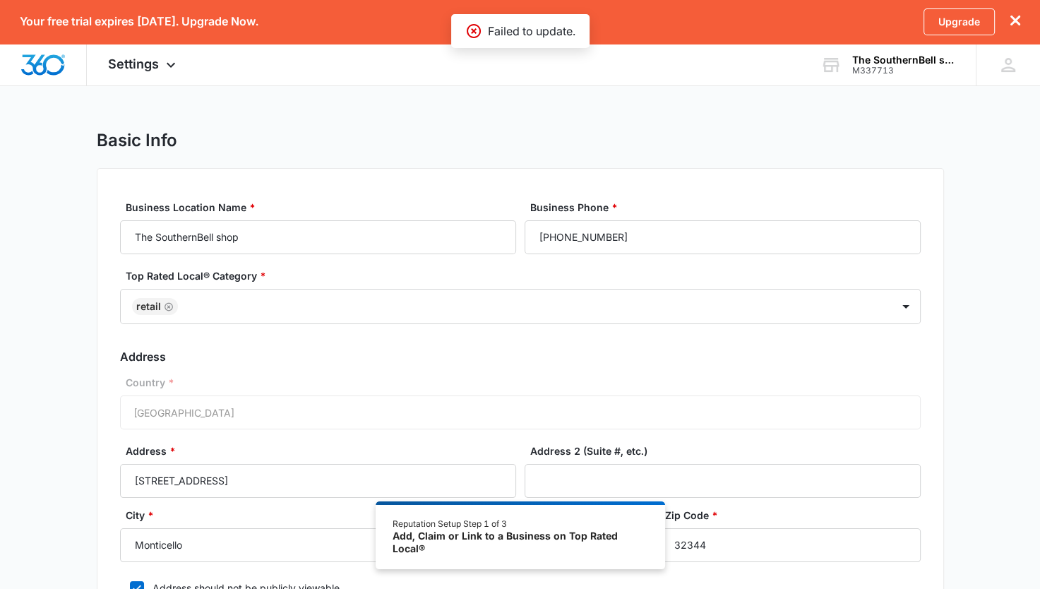
click at [164, 66] on icon at bounding box center [170, 64] width 17 height 17
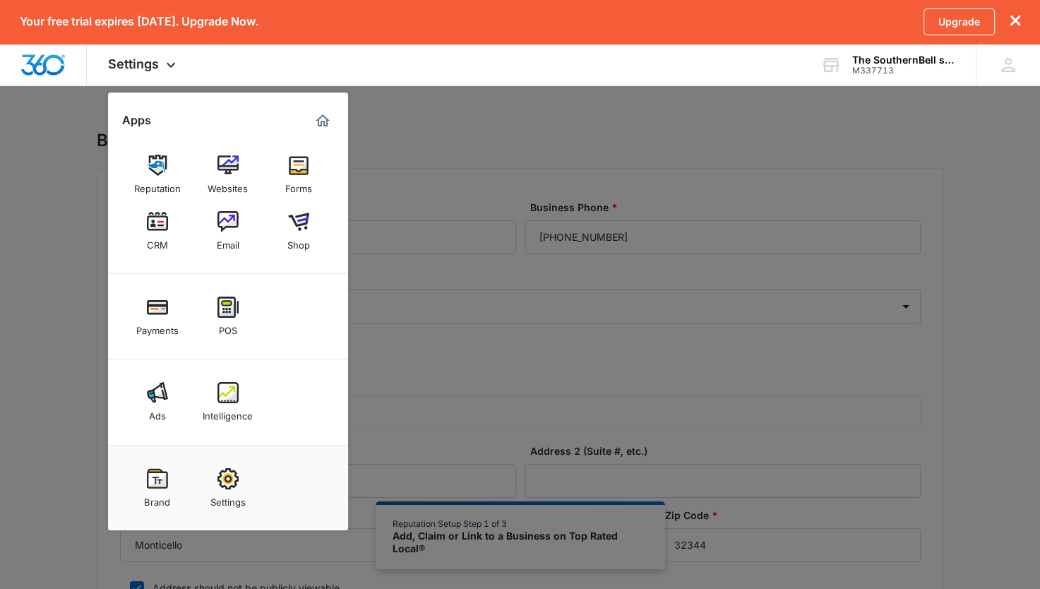
click at [150, 482] on img at bounding box center [157, 478] width 21 height 21
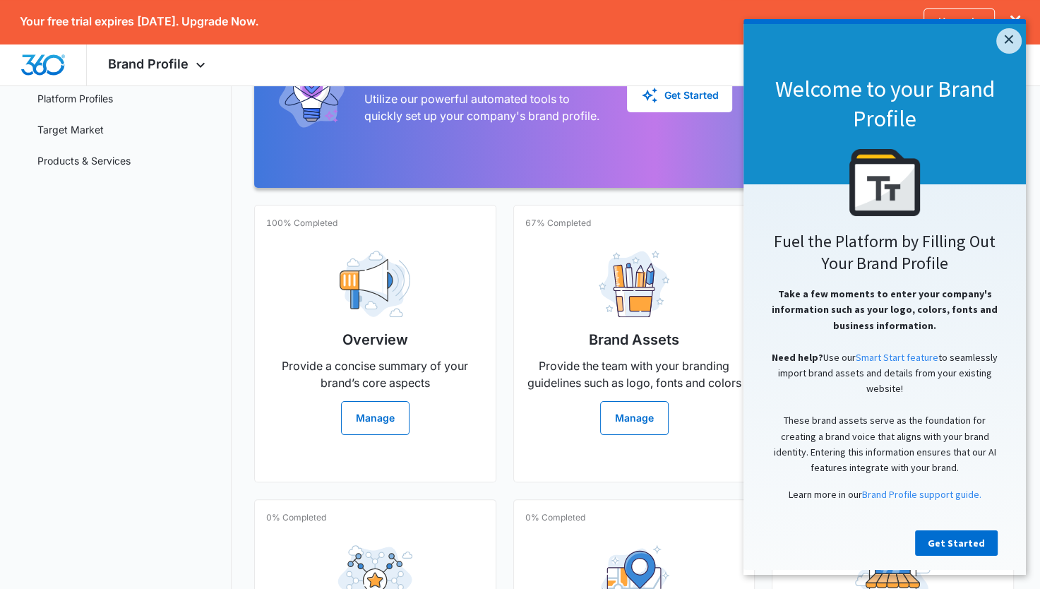
scroll to position [212, 0]
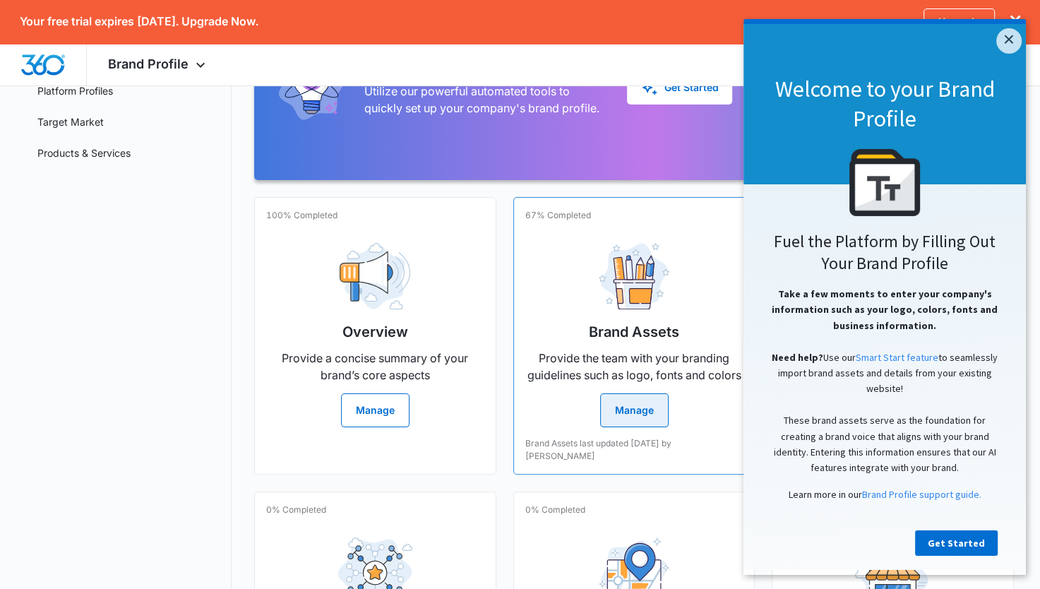
click at [630, 405] on button "Manage" at bounding box center [634, 410] width 68 height 34
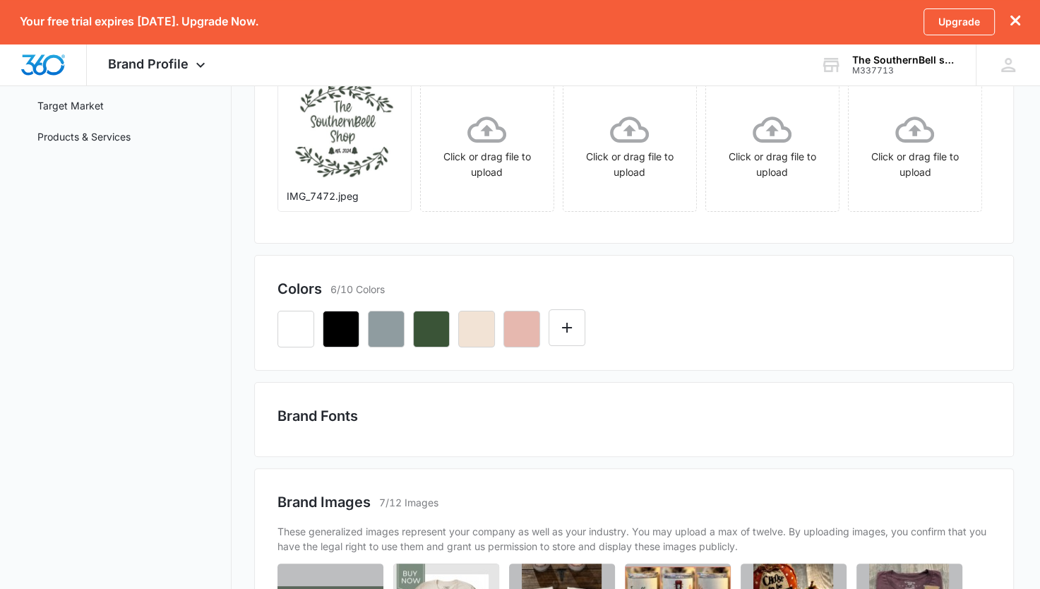
scroll to position [282, 0]
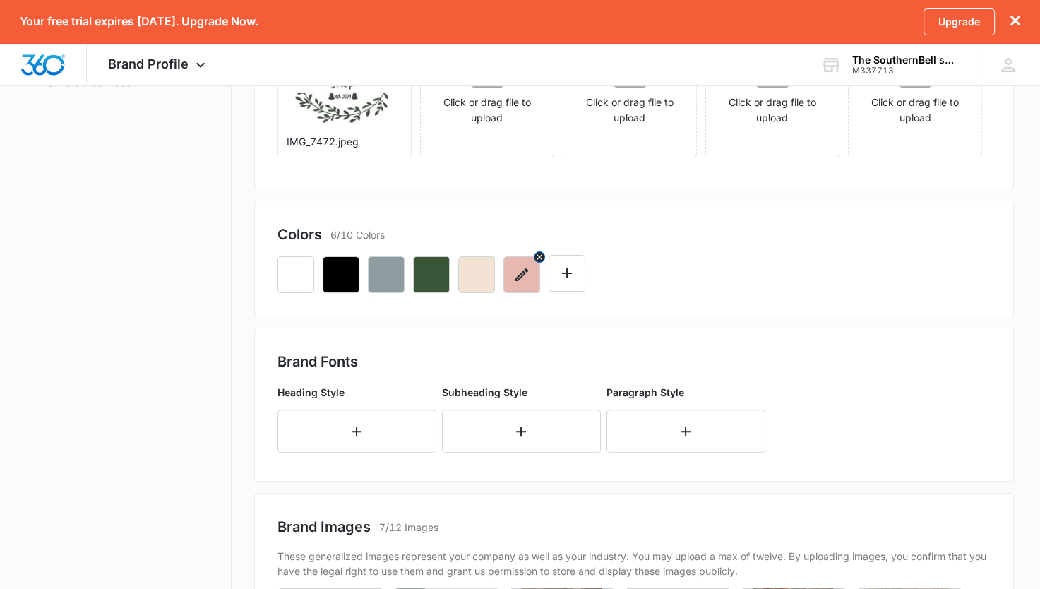
click at [539, 256] on icon "button" at bounding box center [540, 257] width 6 height 6
click at [493, 258] on icon "button" at bounding box center [494, 257] width 6 height 6
click at [474, 269] on icon "Edit Color" at bounding box center [476, 273] width 17 height 17
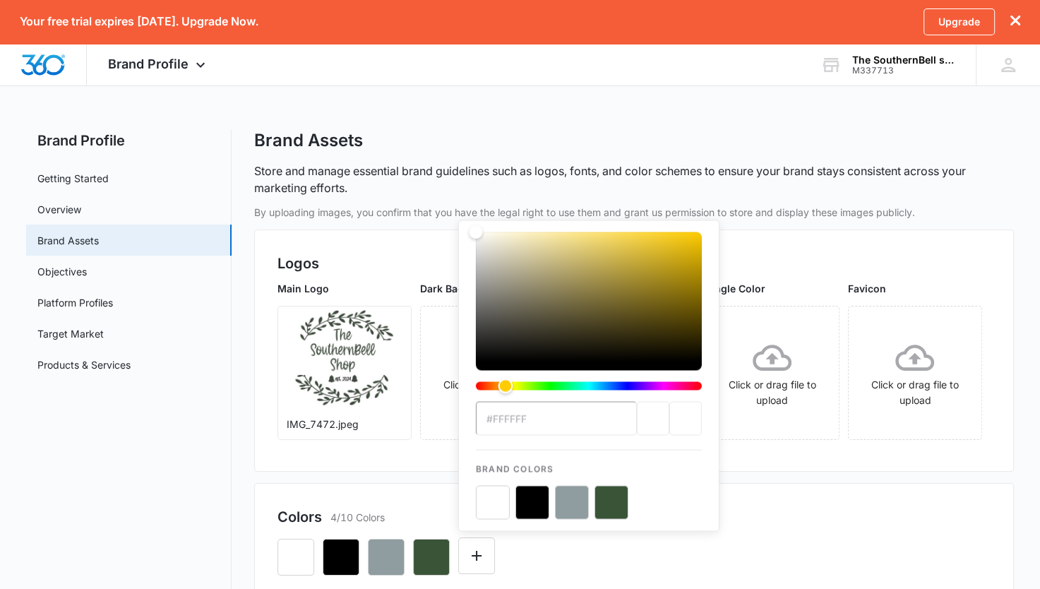
drag, startPoint x: 476, startPoint y: 386, endPoint x: 506, endPoint y: 389, distance: 29.8
click at [506, 389] on div "Hue" at bounding box center [505, 385] width 15 height 15
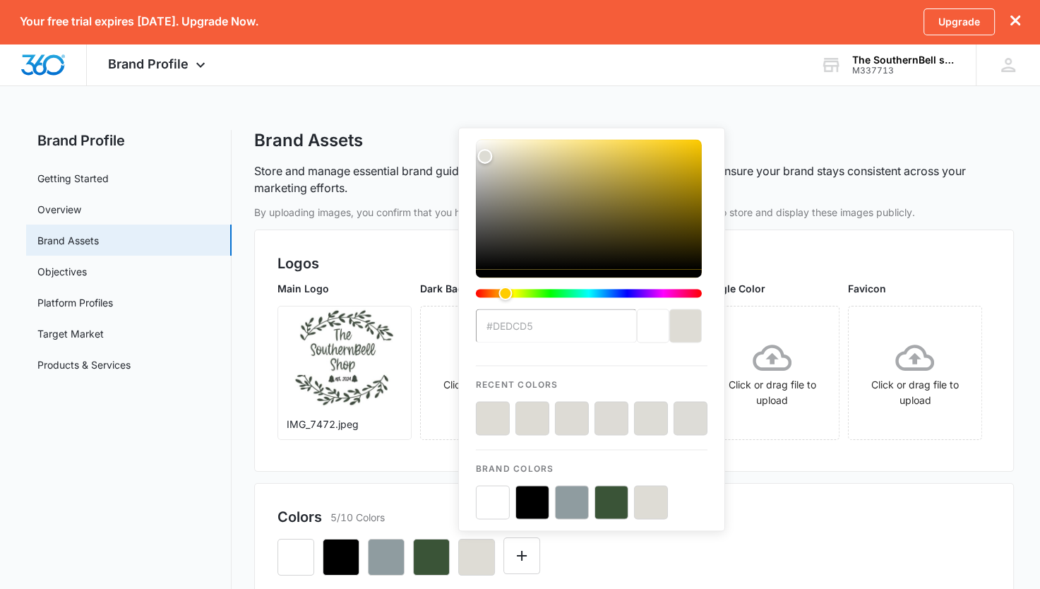
type input "#deddd6"
drag, startPoint x: 472, startPoint y: 230, endPoint x: 484, endPoint y: 157, distance: 74.5
click at [484, 157] on div "Color" at bounding box center [484, 156] width 15 height 15
click at [510, 122] on div "Your free trial expires in 14 days. Upgrade Now. Upgrade Brand Profile Apps Rep…" at bounding box center [520, 588] width 1040 height 1177
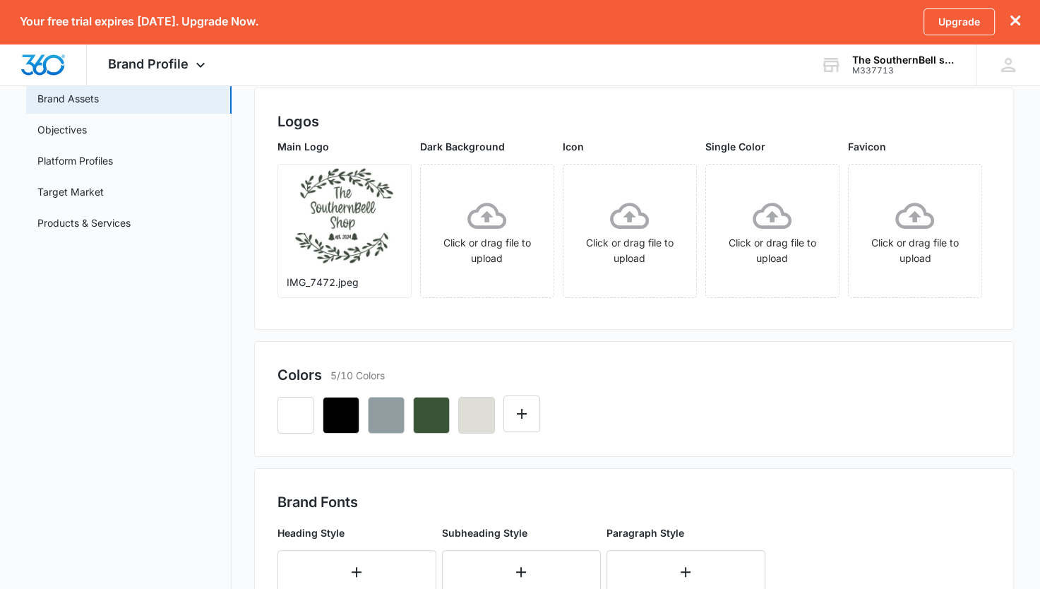
scroll to position [282, 0]
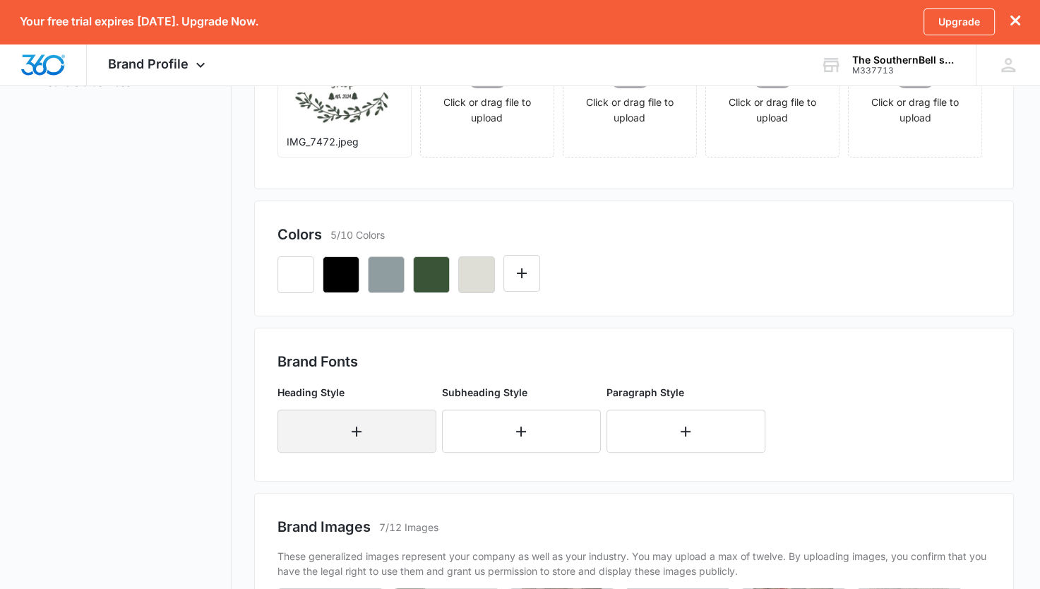
click at [396, 431] on button "button" at bounding box center [356, 430] width 159 height 43
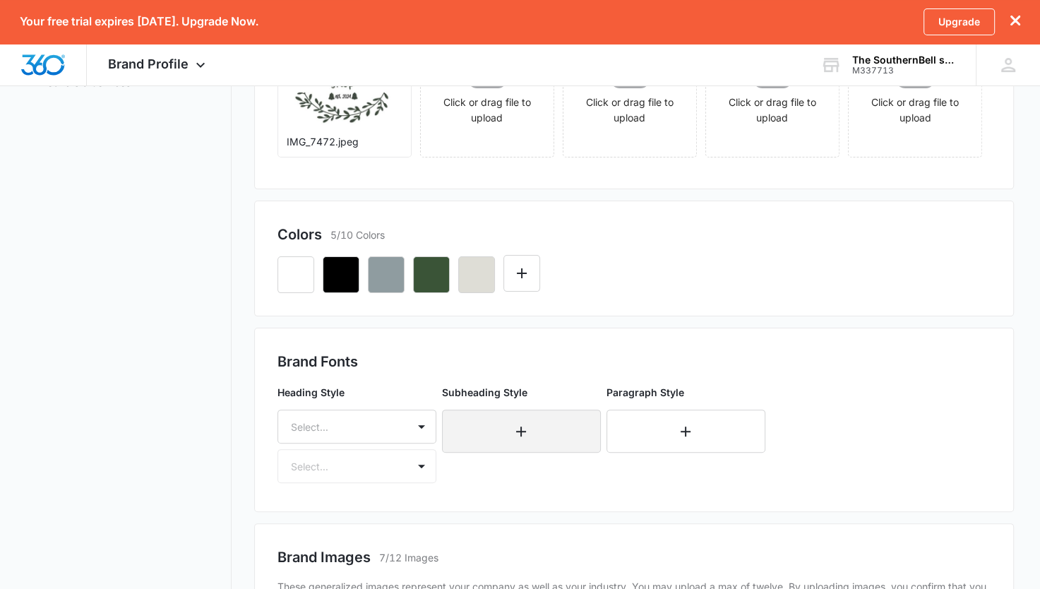
drag, startPoint x: 518, startPoint y: 424, endPoint x: 523, endPoint y: 433, distance: 10.4
click at [523, 433] on icon "button" at bounding box center [521, 431] width 17 height 17
click at [681, 412] on button "button" at bounding box center [685, 430] width 159 height 43
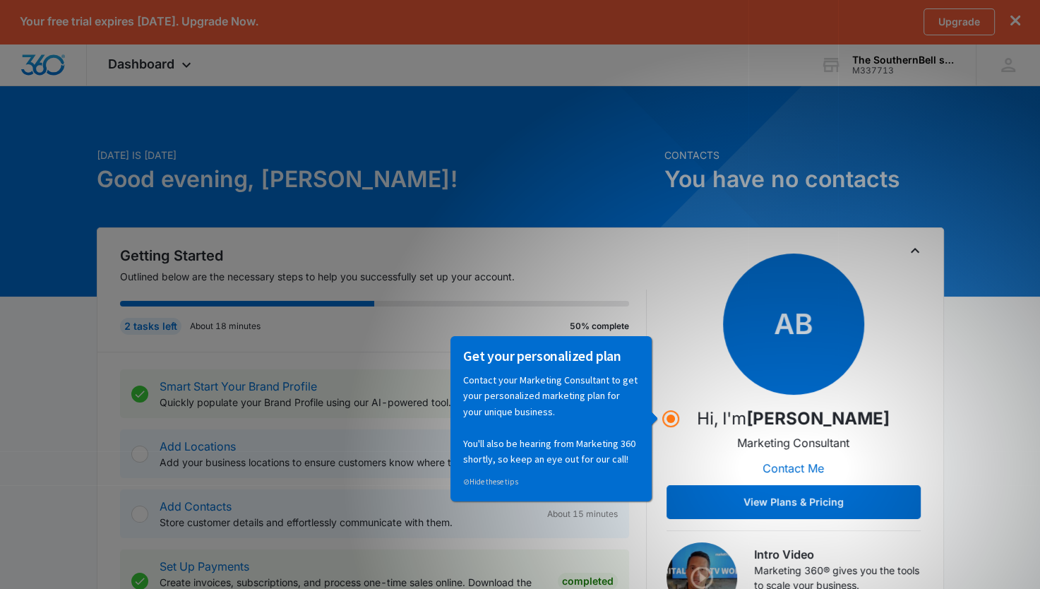
click at [912, 247] on icon "Toggle Collapse" at bounding box center [915, 250] width 17 height 17
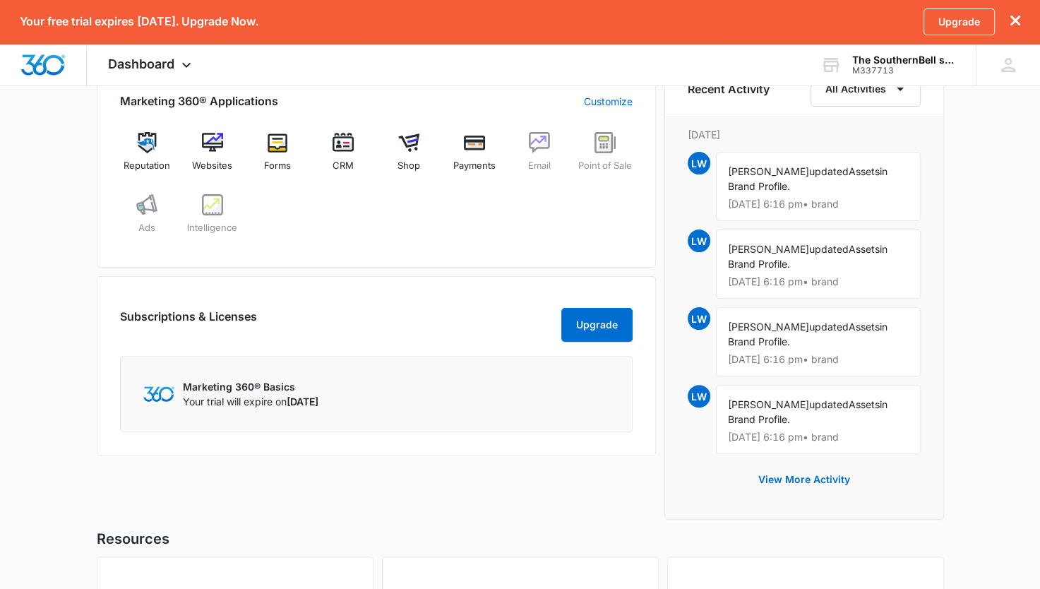
scroll to position [353, 0]
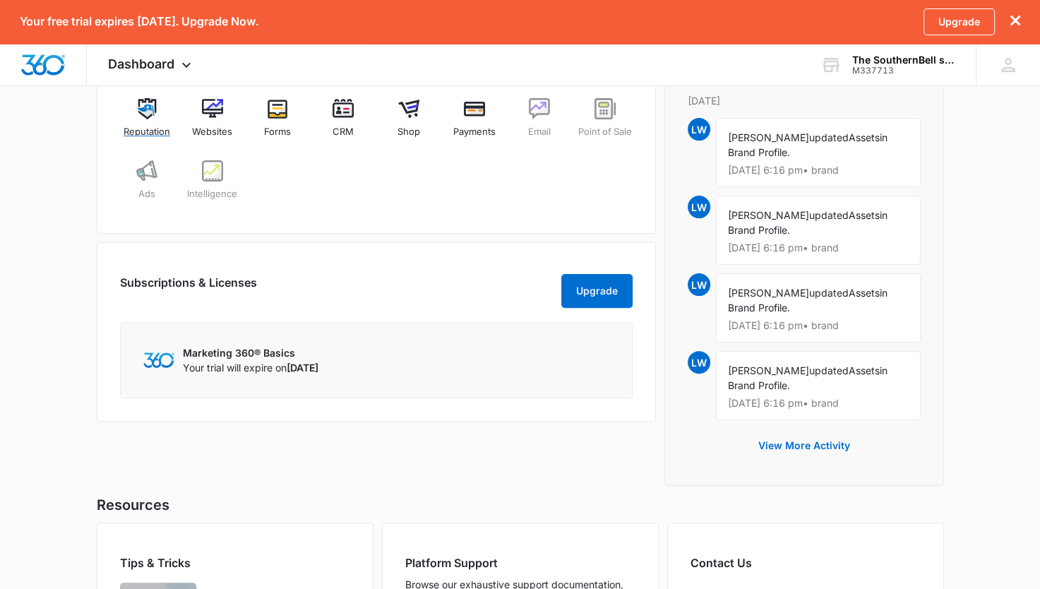
click at [144, 110] on img at bounding box center [146, 108] width 21 height 21
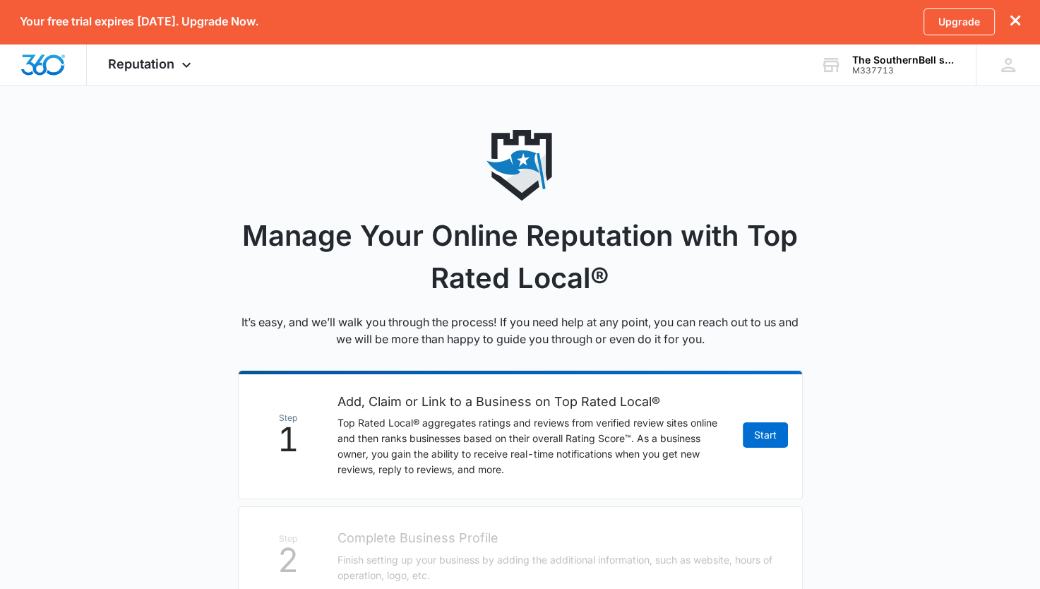
click at [184, 66] on icon at bounding box center [186, 64] width 17 height 17
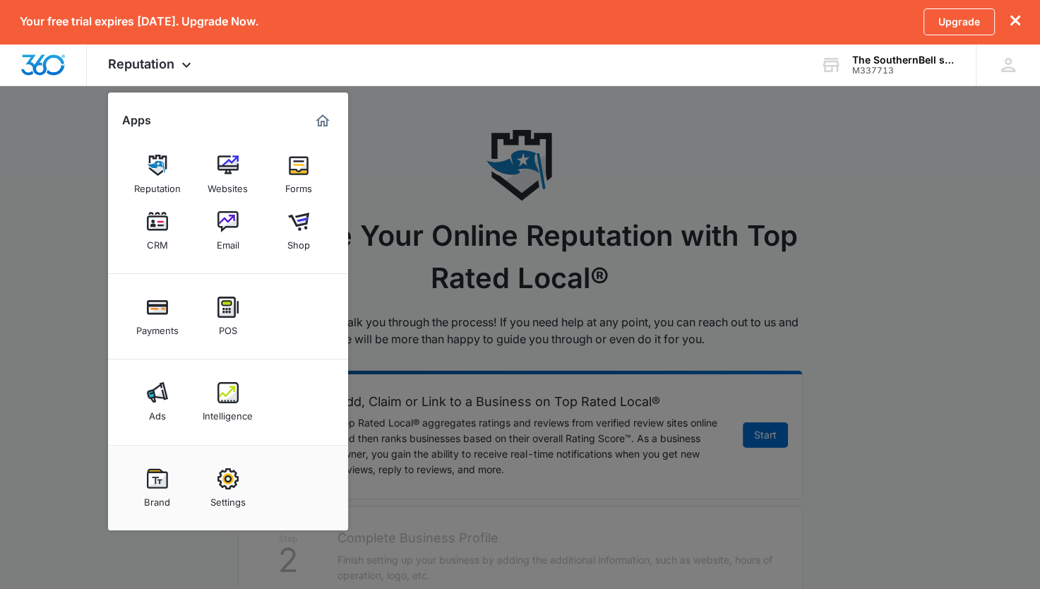
click at [157, 489] on div "Brand" at bounding box center [157, 498] width 26 height 18
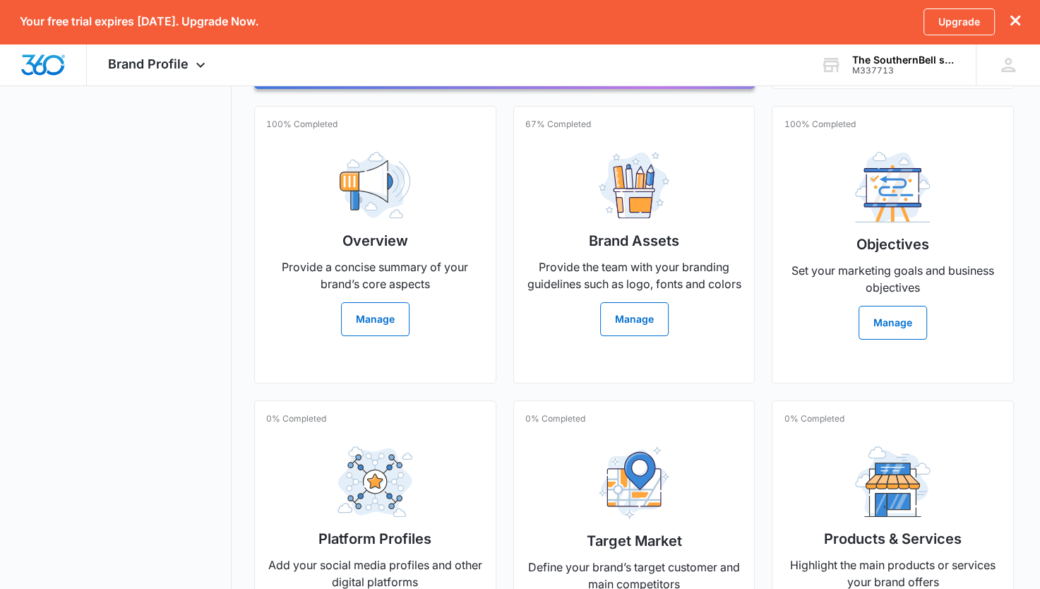
scroll to position [414, 0]
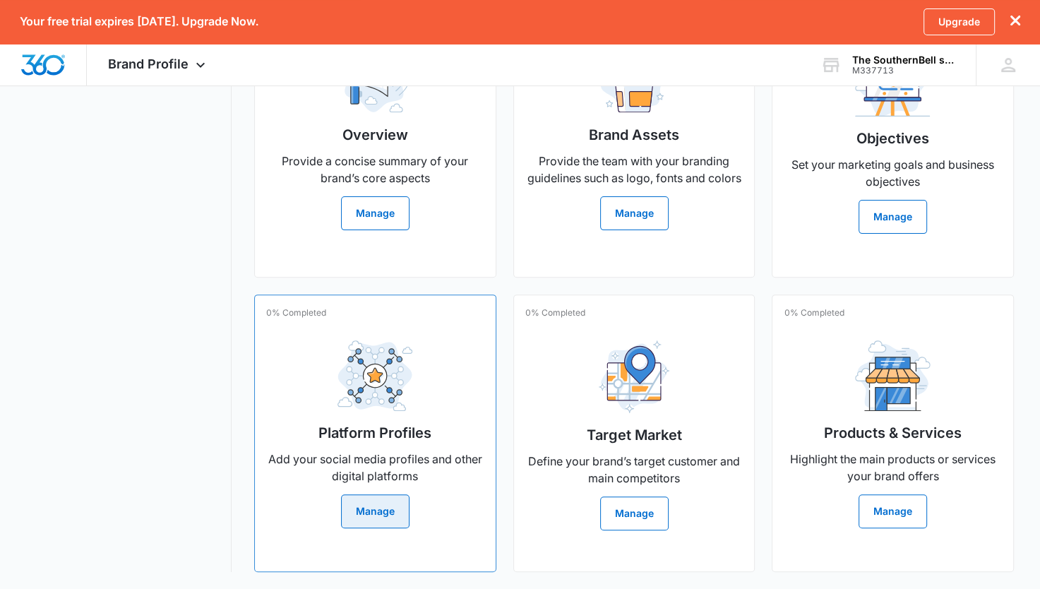
click at [376, 508] on button "Manage" at bounding box center [375, 511] width 68 height 34
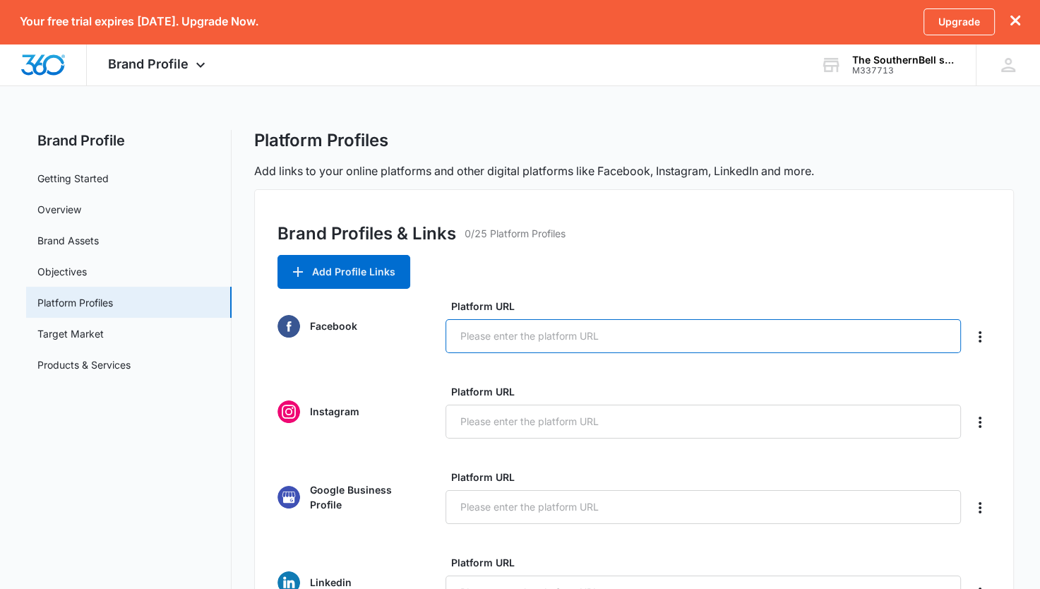
click at [487, 328] on input "Platform URL" at bounding box center [702, 336] width 515 height 34
paste input "https://www.facebook.com/profile.php?id=61565576183111"
type input "https://www.facebook.com/profile.php?id=61565576183111"
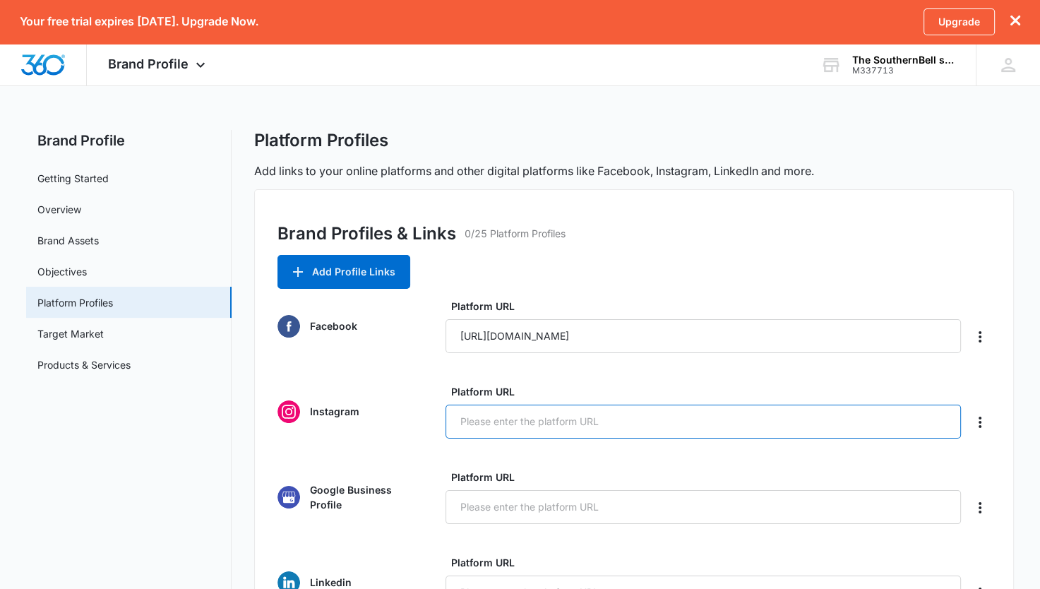
click at [511, 420] on input "Platform URL" at bounding box center [702, 422] width 515 height 34
click at [574, 425] on input "Platform URL" at bounding box center [702, 422] width 515 height 34
paste input "https://www.instagram.com/thesouthernbellshop/"
type input "https://www.instagram.com/thesouthernbellshop/"
click at [639, 507] on input "Platform URL" at bounding box center [702, 507] width 515 height 34
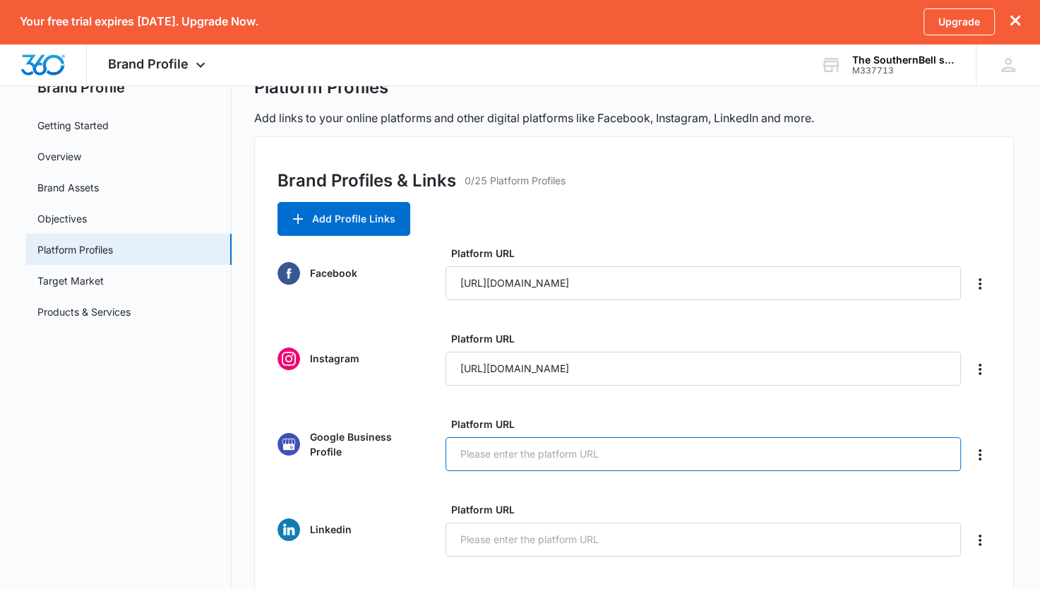
scroll to position [212, 0]
